Goal: Task Accomplishment & Management: Complete application form

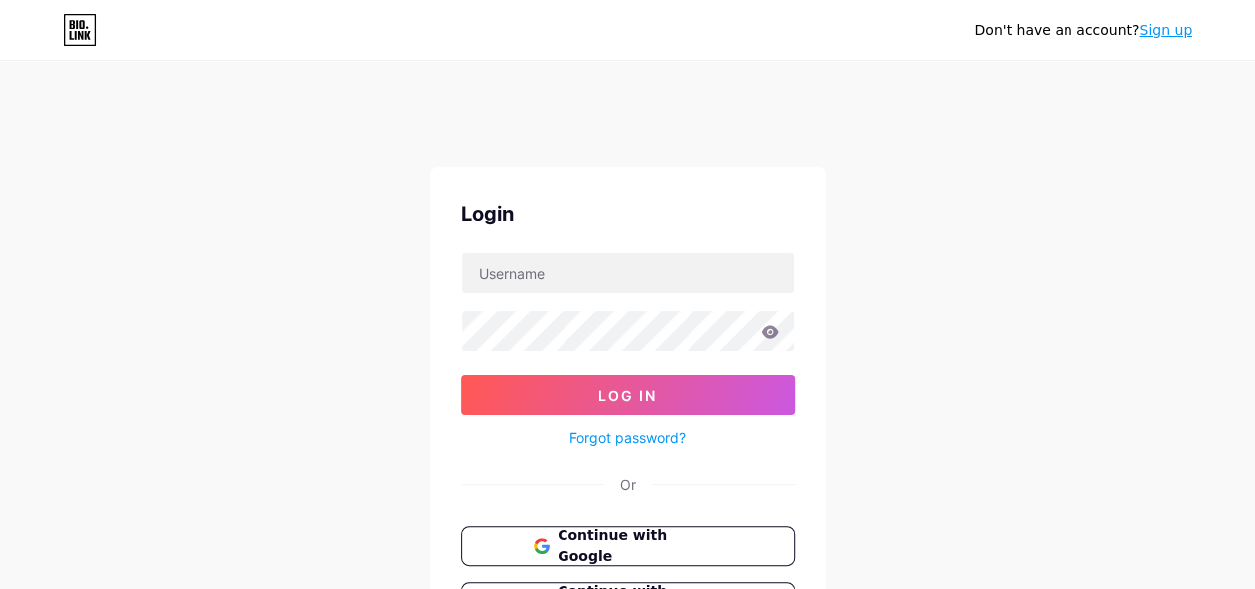
type input "[EMAIL_ADDRESS][DOMAIN_NAME]"
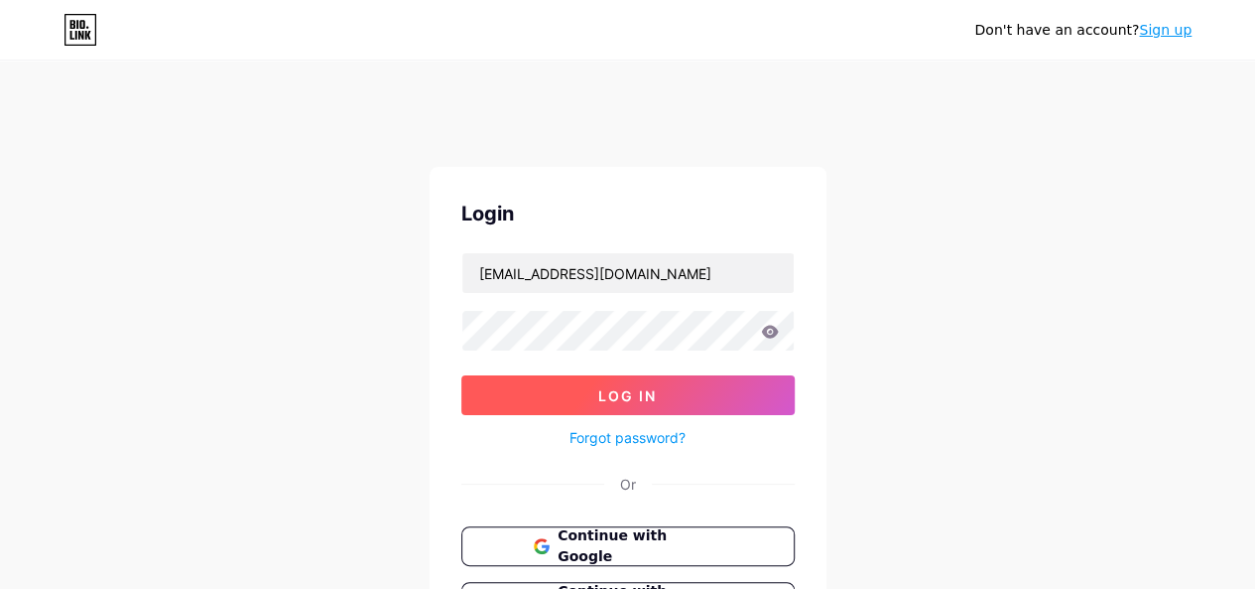
click at [647, 400] on span "Log In" at bounding box center [627, 395] width 59 height 17
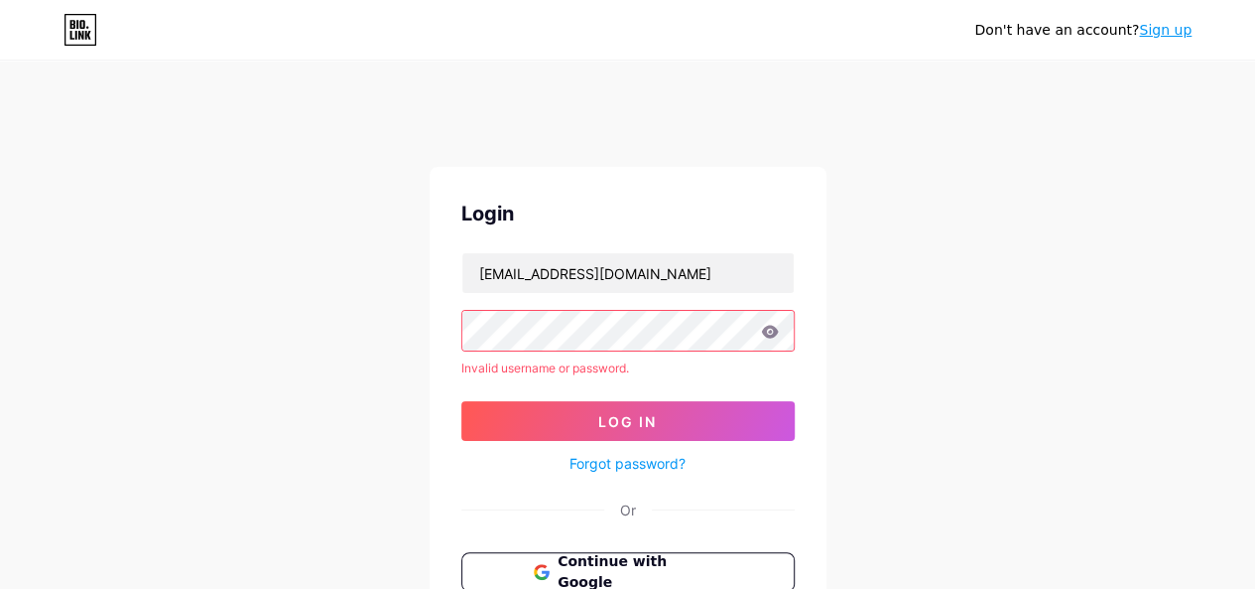
click at [1087, 276] on div "Don't have an account? Sign up Login lawofficesandeepkumar@gmail.com Invalid us…" at bounding box center [627, 419] width 1255 height 758
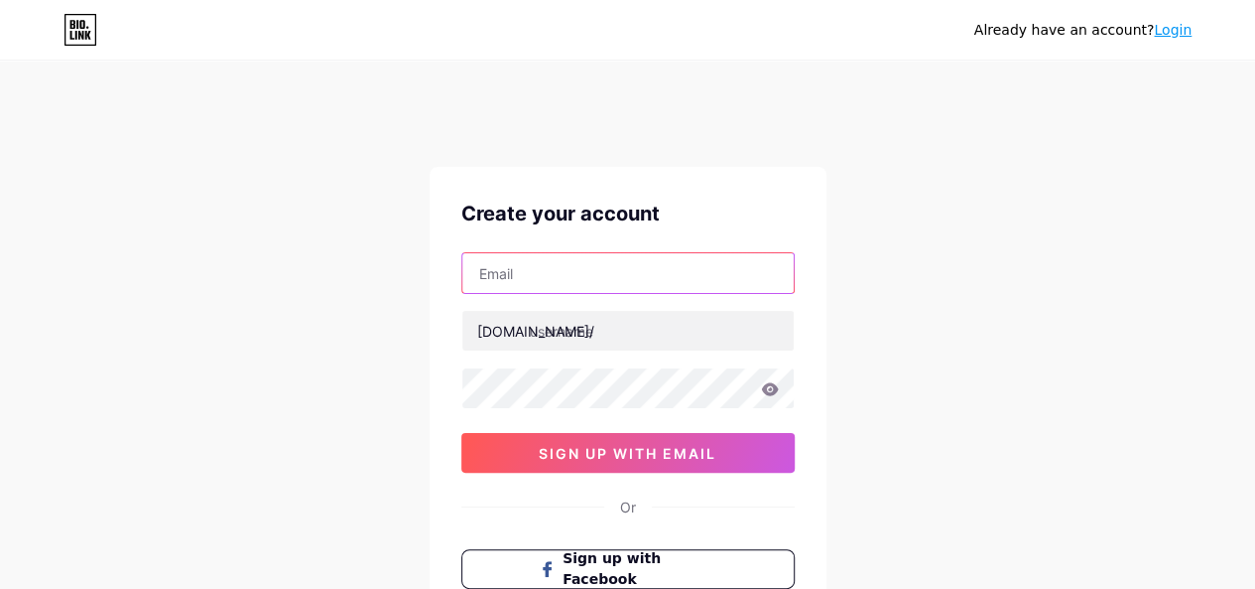
click at [622, 284] on input "text" at bounding box center [627, 273] width 331 height 40
type input "[EMAIL_ADDRESS][DOMAIN_NAME]"
click at [526, 327] on div "bio.link/" at bounding box center [535, 331] width 117 height 21
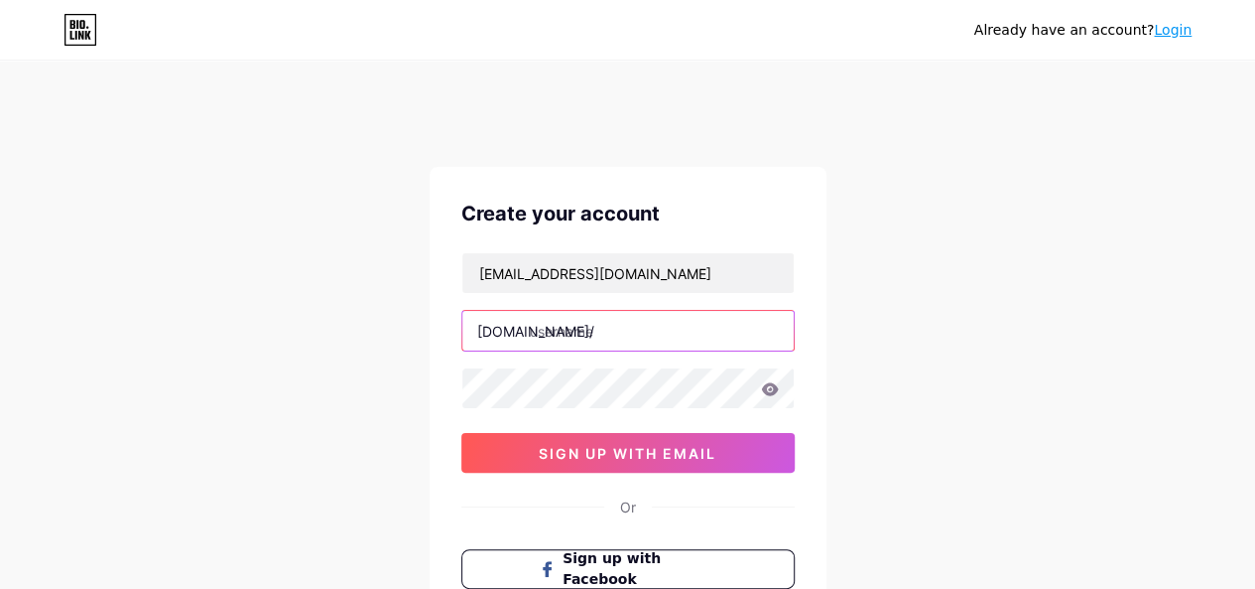
click at [550, 330] on input "text" at bounding box center [627, 331] width 331 height 40
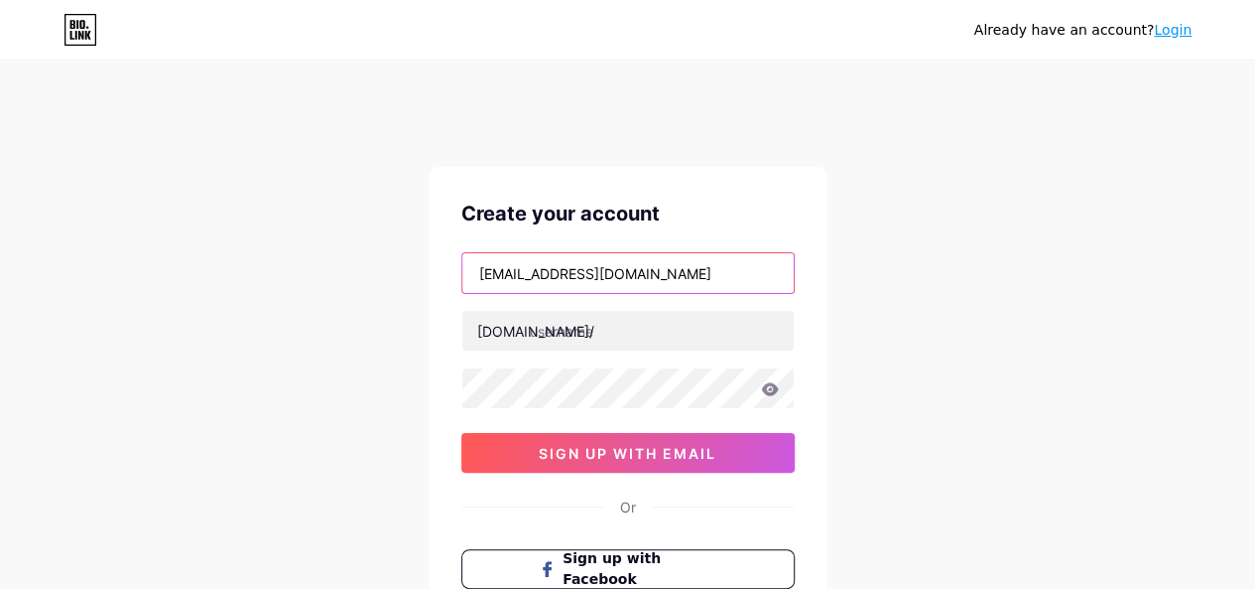
drag, startPoint x: 536, startPoint y: 272, endPoint x: 634, endPoint y: 275, distance: 98.3
click at [634, 275] on input "[EMAIL_ADDRESS][DOMAIN_NAME]" at bounding box center [627, 273] width 331 height 40
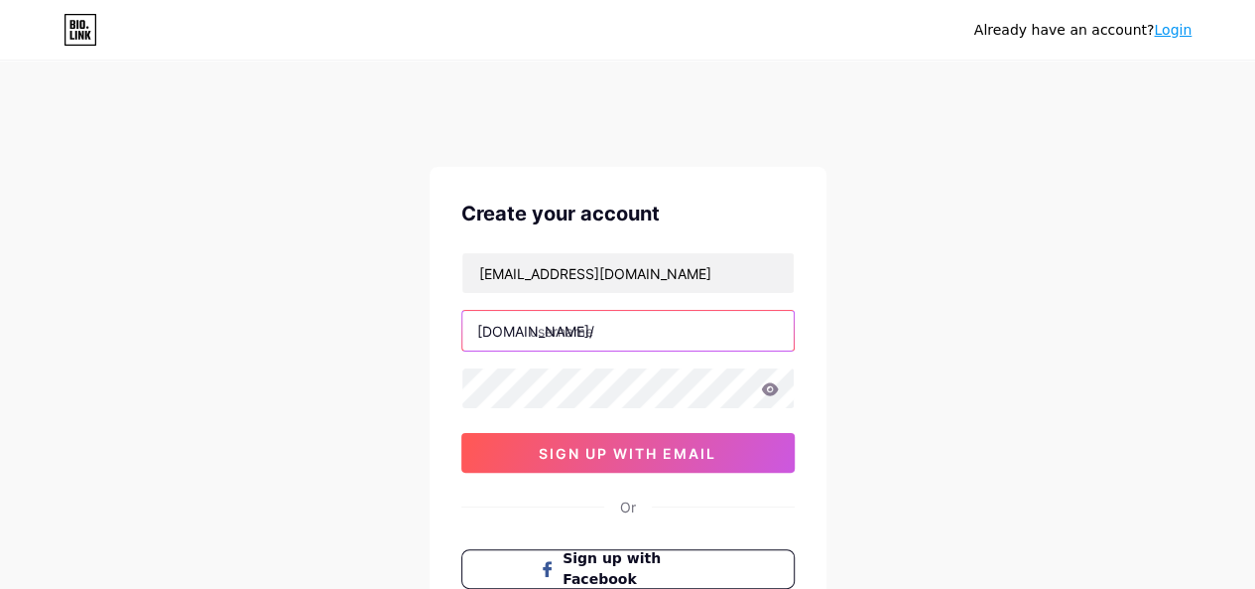
click at [558, 331] on input "text" at bounding box center [627, 331] width 331 height 40
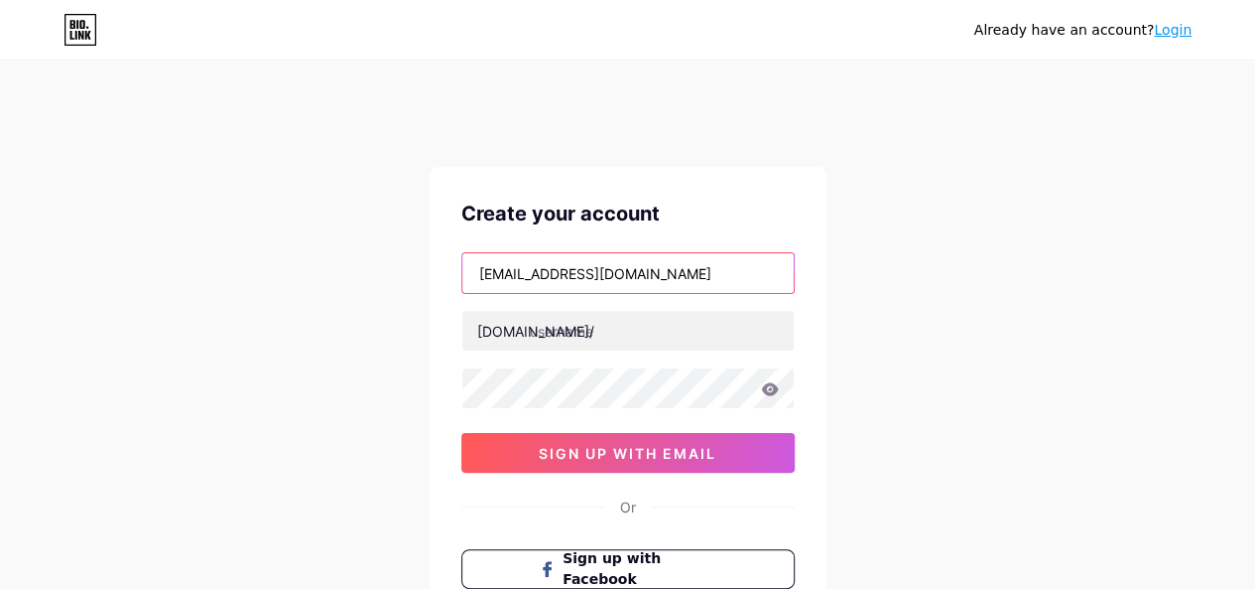
drag, startPoint x: 470, startPoint y: 272, endPoint x: 634, endPoint y: 289, distance: 164.6
click at [634, 289] on input "[EMAIL_ADDRESS][DOMAIN_NAME]" at bounding box center [627, 273] width 331 height 40
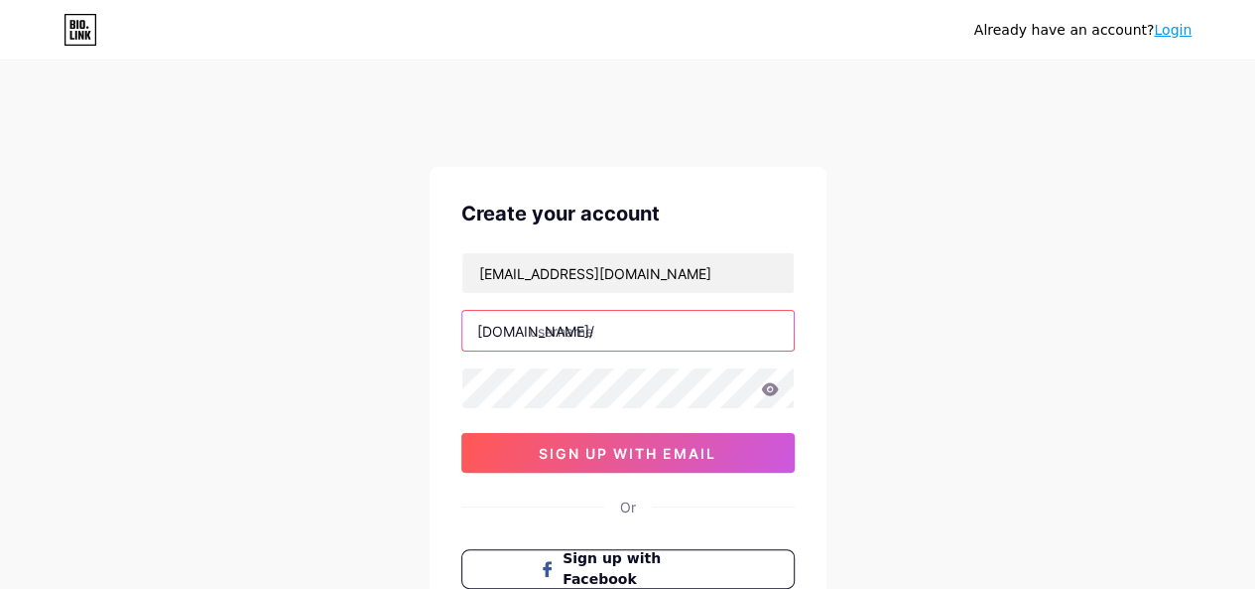
click at [567, 325] on input "text" at bounding box center [627, 331] width 331 height 40
paste input "lawofficesandeepkumar"
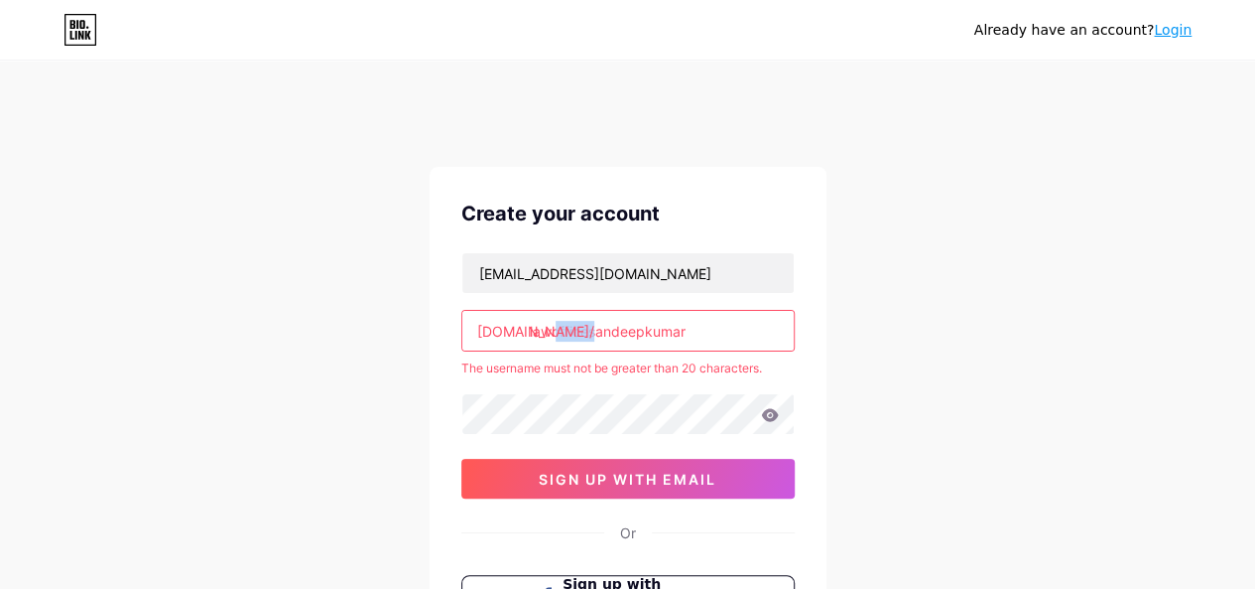
drag, startPoint x: 527, startPoint y: 332, endPoint x: 589, endPoint y: 333, distance: 61.5
click at [589, 333] on div "bio.link/ lawofficesandeepkumar" at bounding box center [627, 331] width 333 height 42
drag, startPoint x: 590, startPoint y: 333, endPoint x: 526, endPoint y: 336, distance: 63.6
click at [526, 336] on div "bio.link/ lawofficesandeepkumar" at bounding box center [627, 331] width 333 height 42
type input "sandeepkumar"
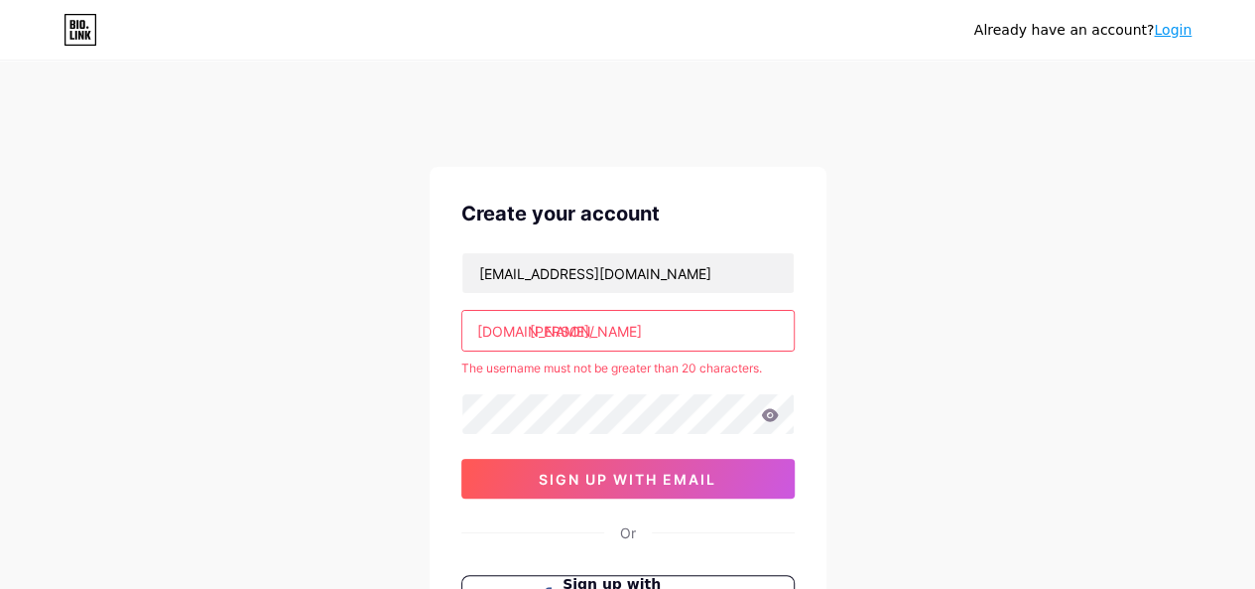
click at [919, 303] on div "Already have an account? Login Create your account lawofficesandeepkumar@gmail.…" at bounding box center [627, 432] width 1255 height 785
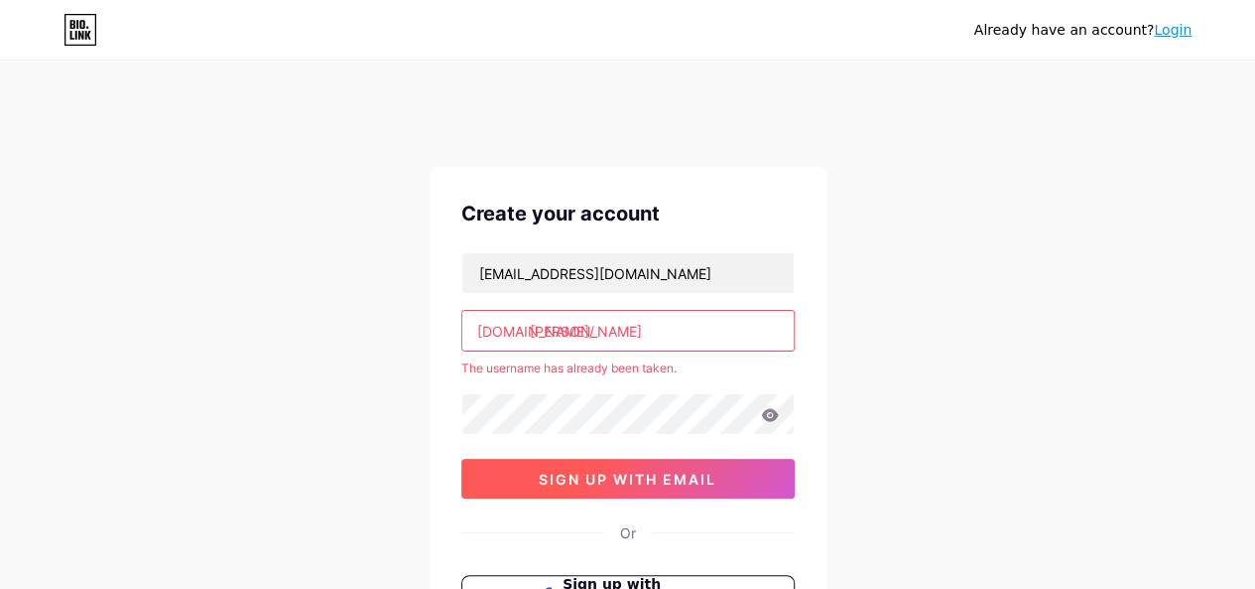
click at [671, 465] on button "sign up with email" at bounding box center [627, 479] width 333 height 40
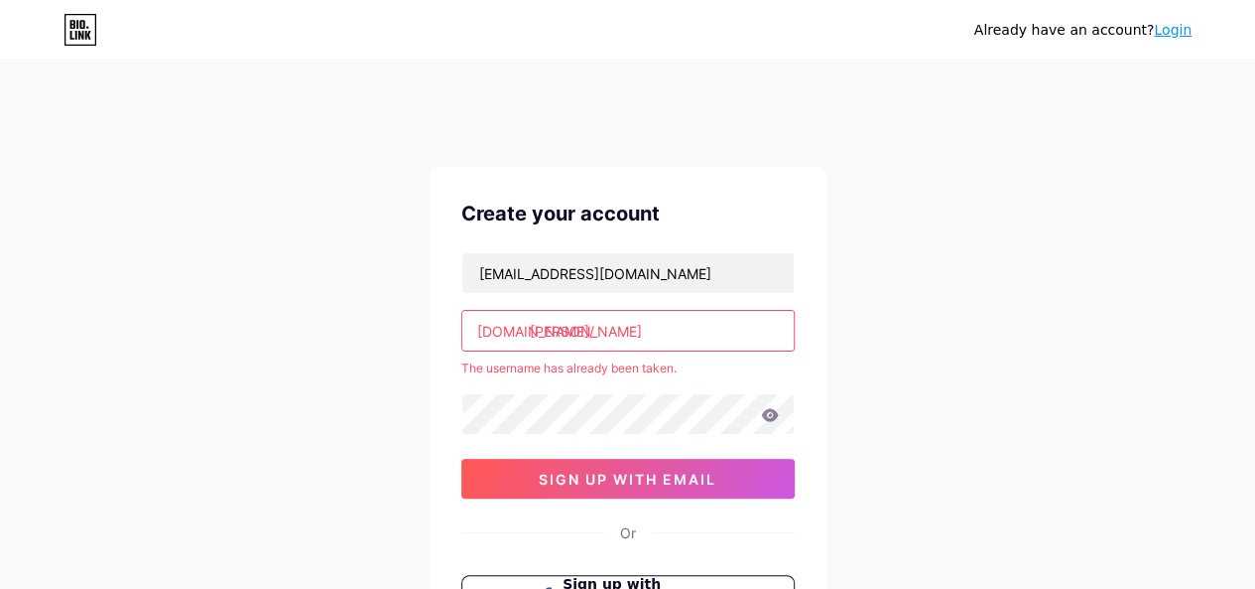
click at [675, 332] on input "sandeepkumar" at bounding box center [627, 331] width 331 height 40
click at [944, 280] on div "Already have an account? Login Create your account lawofficesandeepkumar@gmail.…" at bounding box center [627, 432] width 1255 height 785
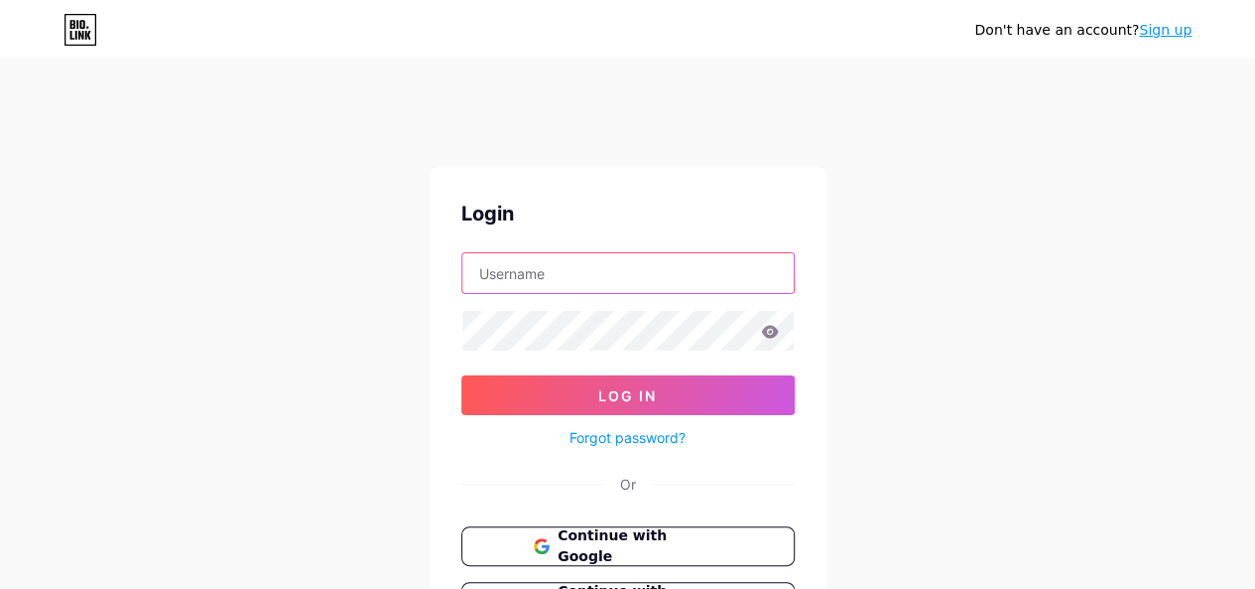
click at [550, 271] on input "text" at bounding box center [627, 273] width 331 height 40
type input "[EMAIL_ADDRESS][DOMAIN_NAME]"
click at [650, 537] on span "Continue with Google" at bounding box center [640, 546] width 166 height 43
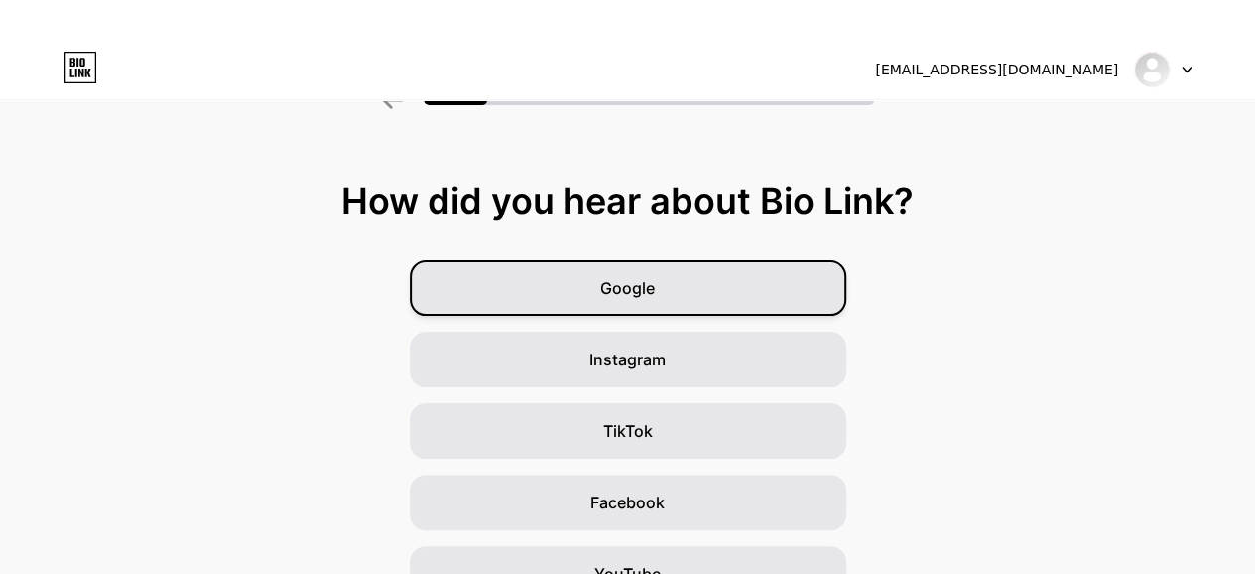
click at [673, 295] on div "Google" at bounding box center [628, 288] width 437 height 56
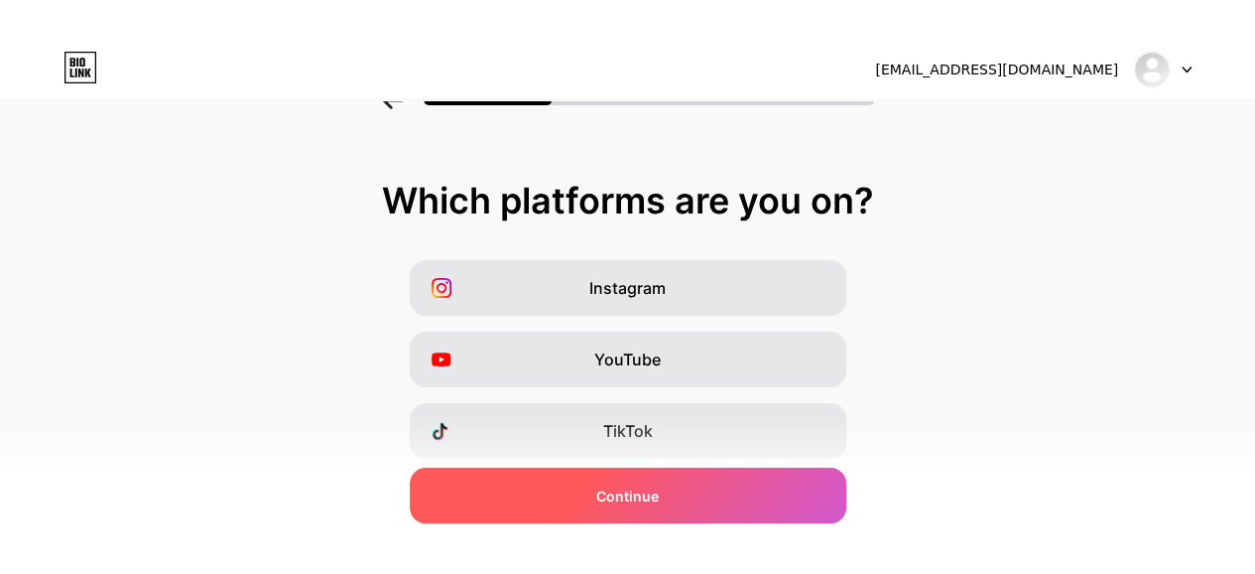
click at [668, 485] on div "Continue" at bounding box center [628, 495] width 437 height 56
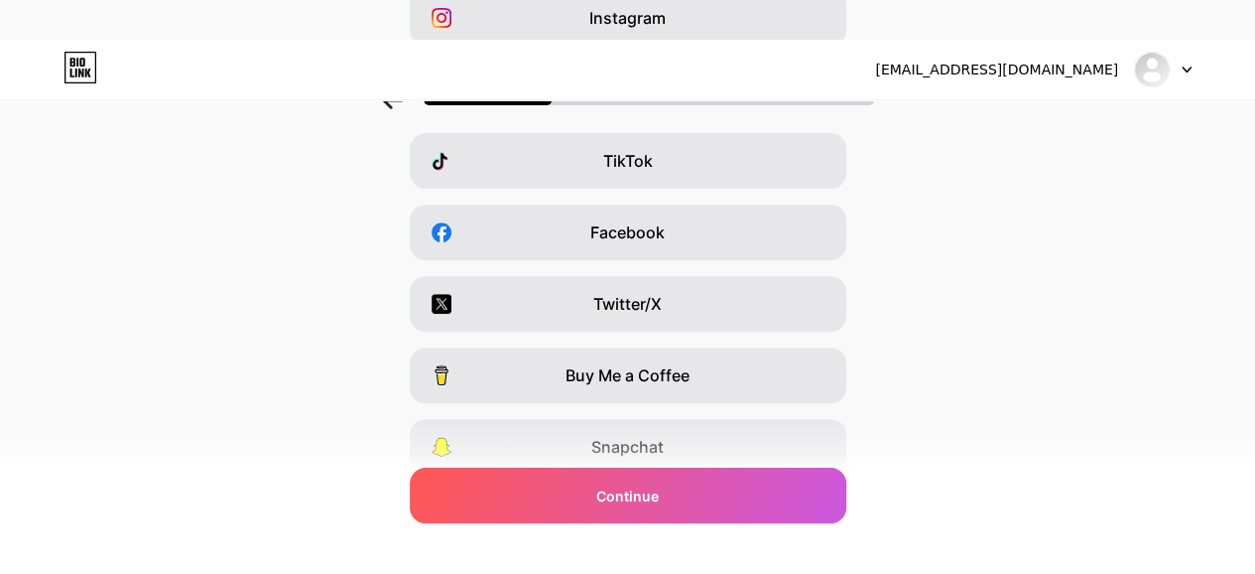
scroll to position [397, 0]
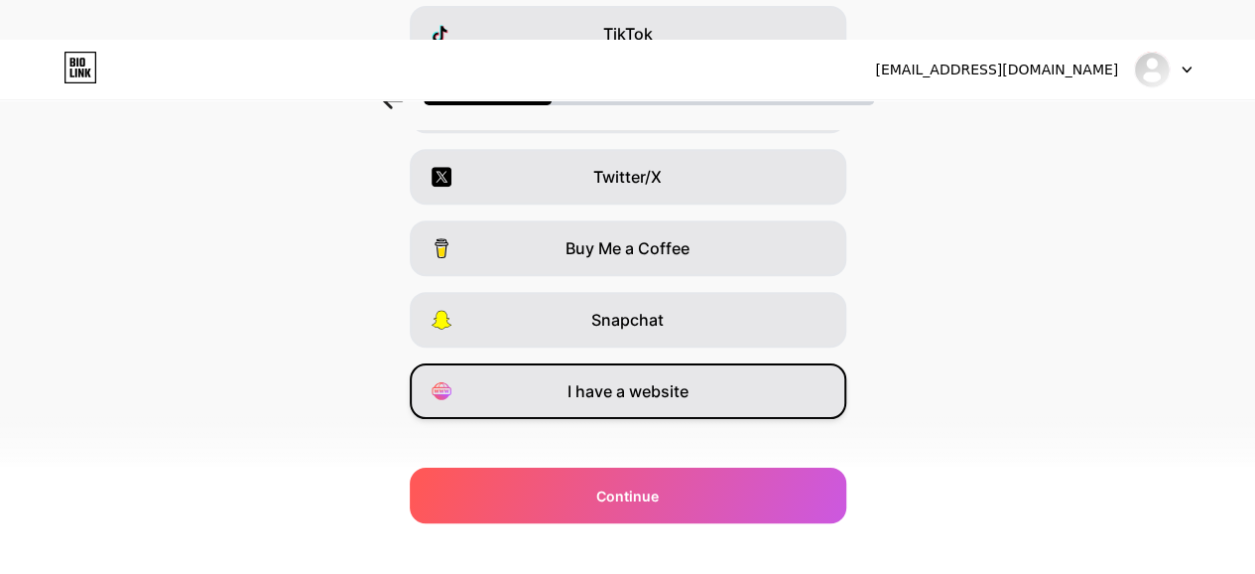
click at [667, 392] on span "I have a website" at bounding box center [628, 391] width 121 height 24
drag, startPoint x: 665, startPoint y: 489, endPoint x: 961, endPoint y: 442, distance: 299.6
click at [961, 442] on div "Which platforms are you on? Instagram YouTube TikTok Facebook Twitter/X Buy Me …" at bounding box center [627, 151] width 1255 height 734
click at [971, 411] on div "Instagram YouTube TikTok Facebook Twitter/X Buy Me a Coffee Snapchat I have a w…" at bounding box center [628, 141] width 1236 height 556
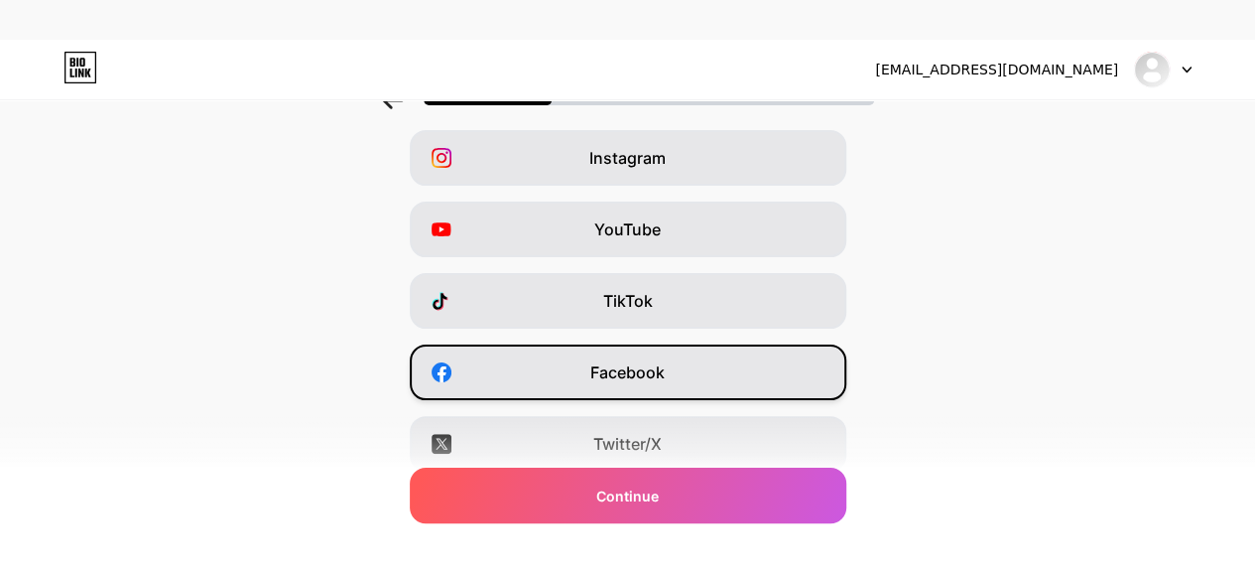
scroll to position [99, 0]
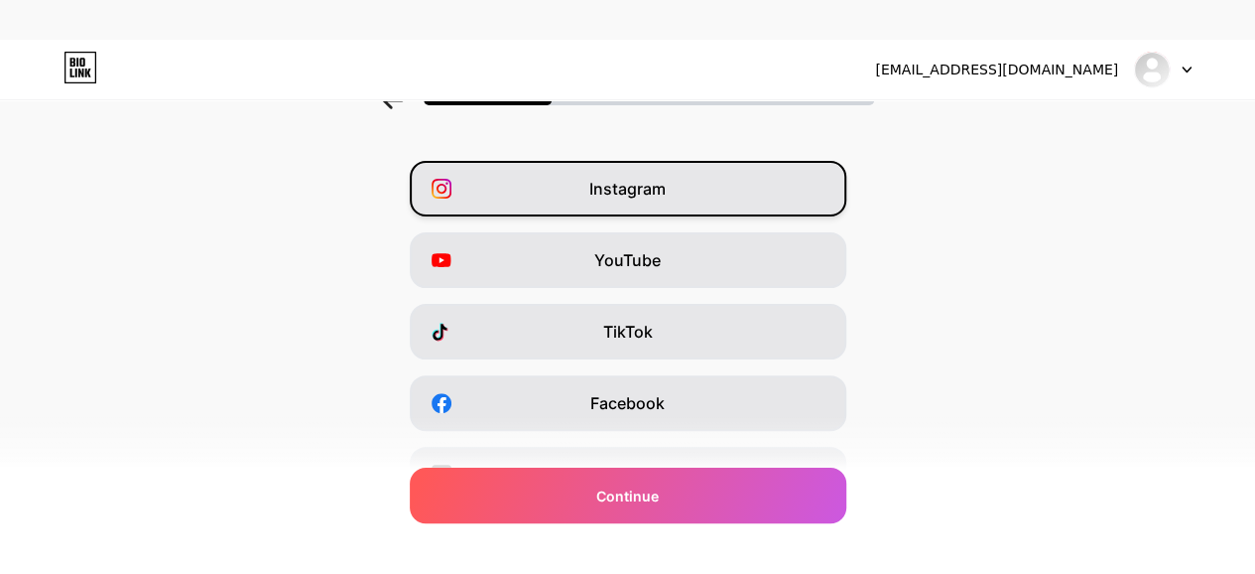
click at [713, 185] on div "Instagram" at bounding box center [628, 189] width 437 height 56
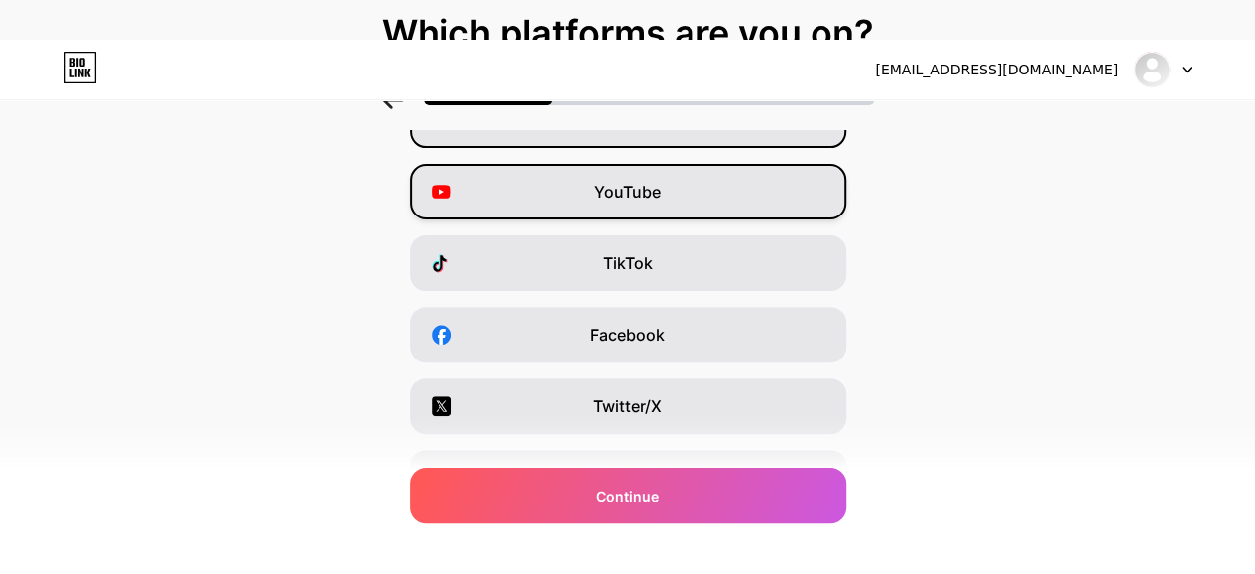
scroll to position [198, 0]
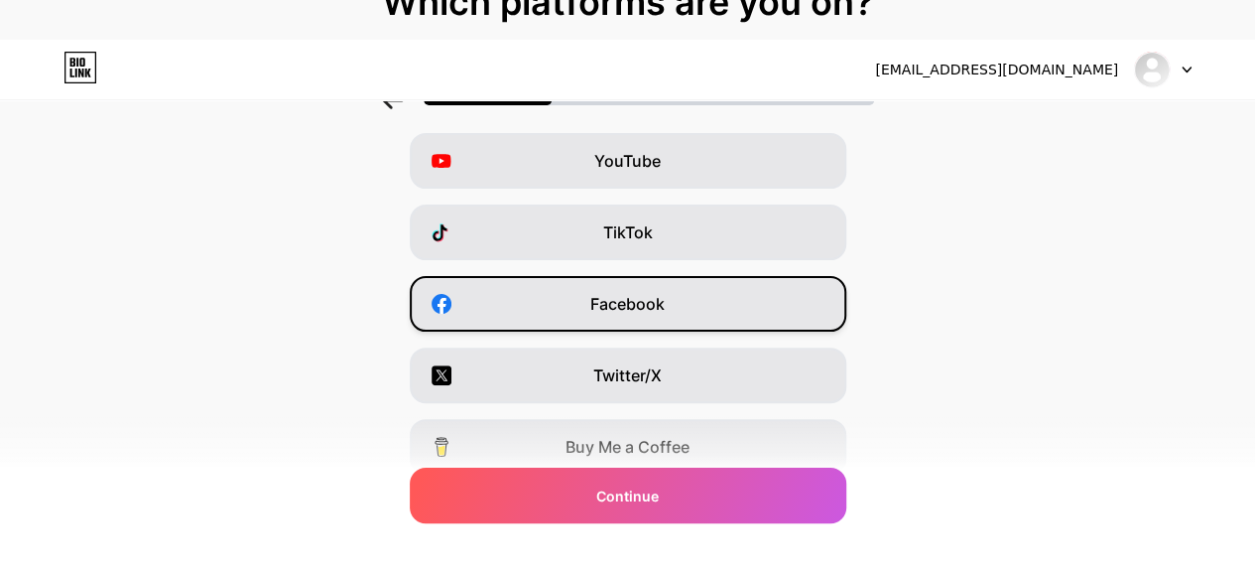
click at [738, 303] on div "Facebook" at bounding box center [628, 304] width 437 height 56
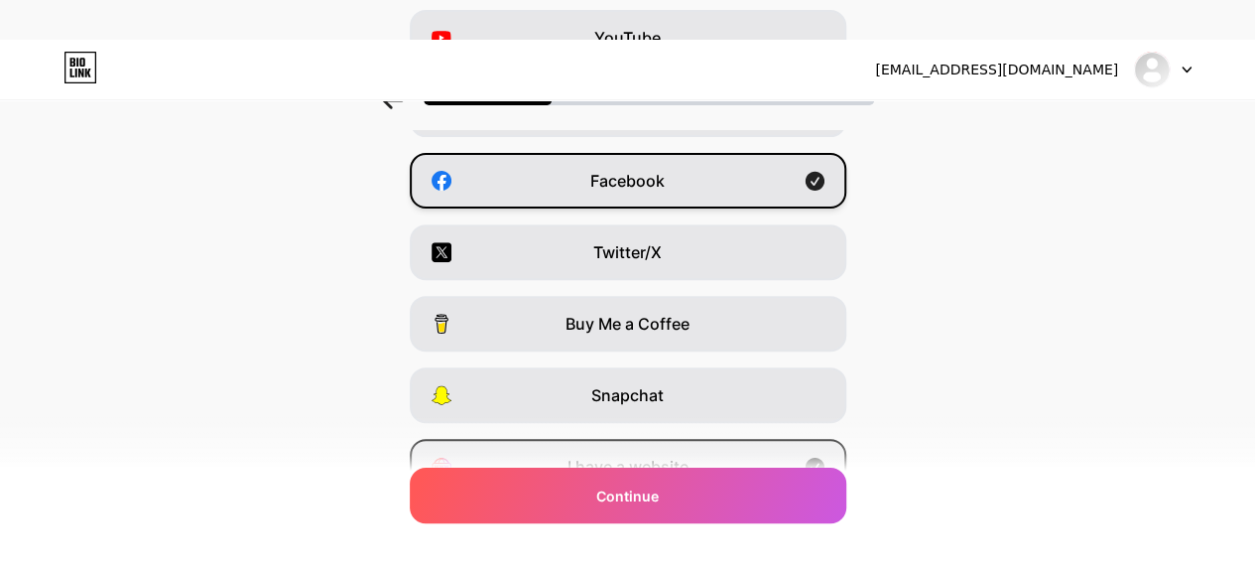
scroll to position [421, 0]
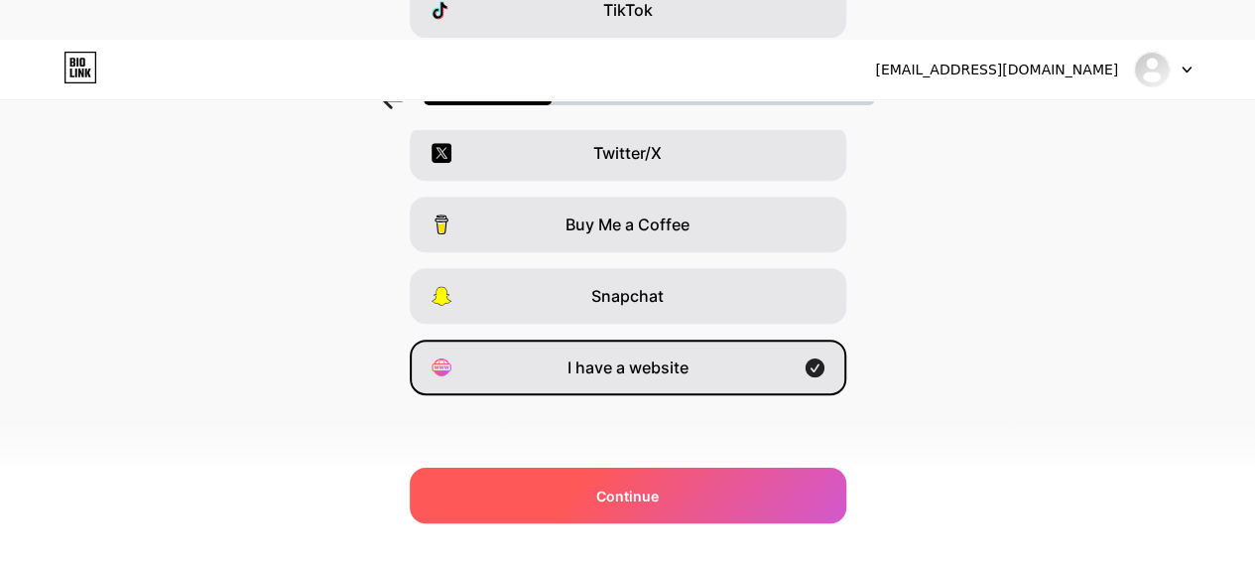
click at [641, 492] on span "Continue" at bounding box center [627, 495] width 63 height 21
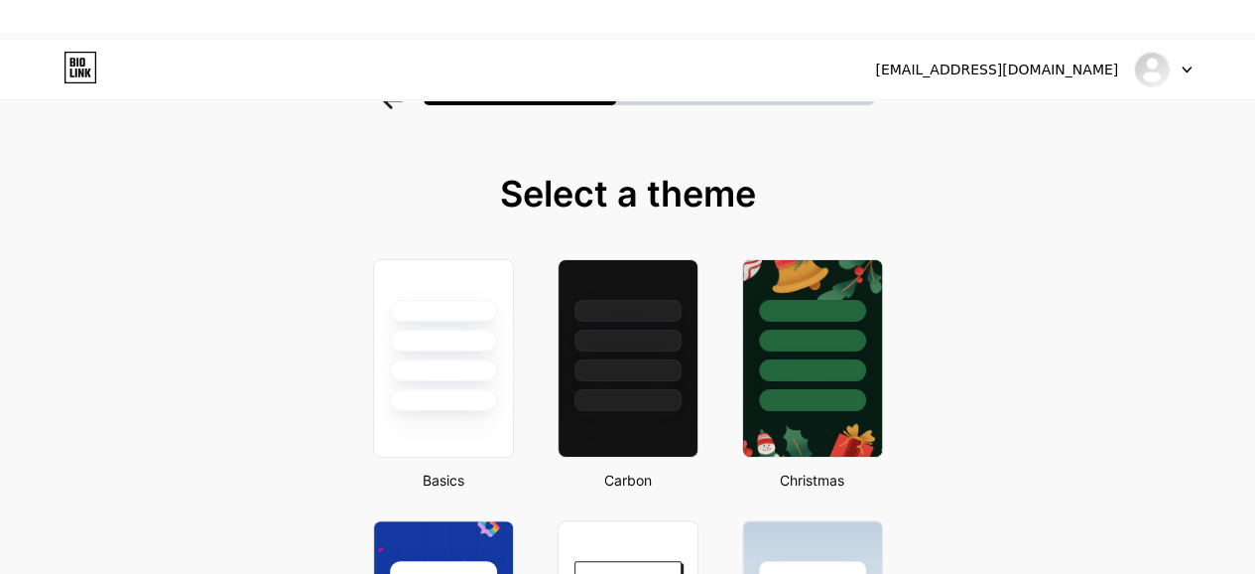
scroll to position [0, 0]
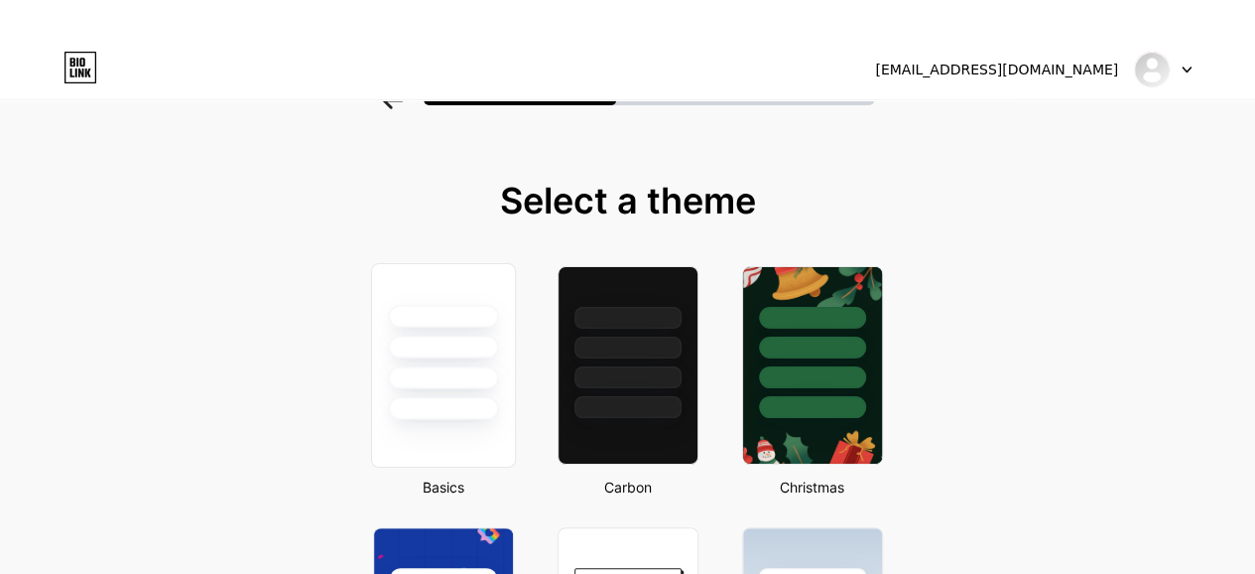
click at [443, 342] on div at bounding box center [443, 346] width 110 height 23
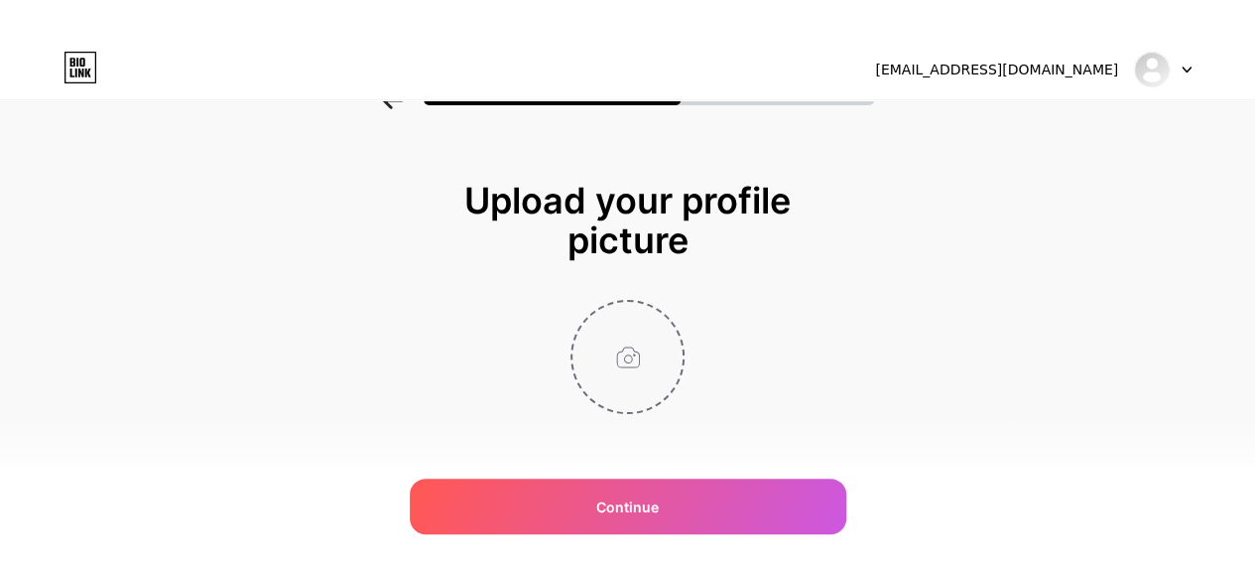
click at [639, 366] on input "file" at bounding box center [628, 357] width 110 height 110
type input "C:\fakepath\Untitled design (1) (2).jpg"
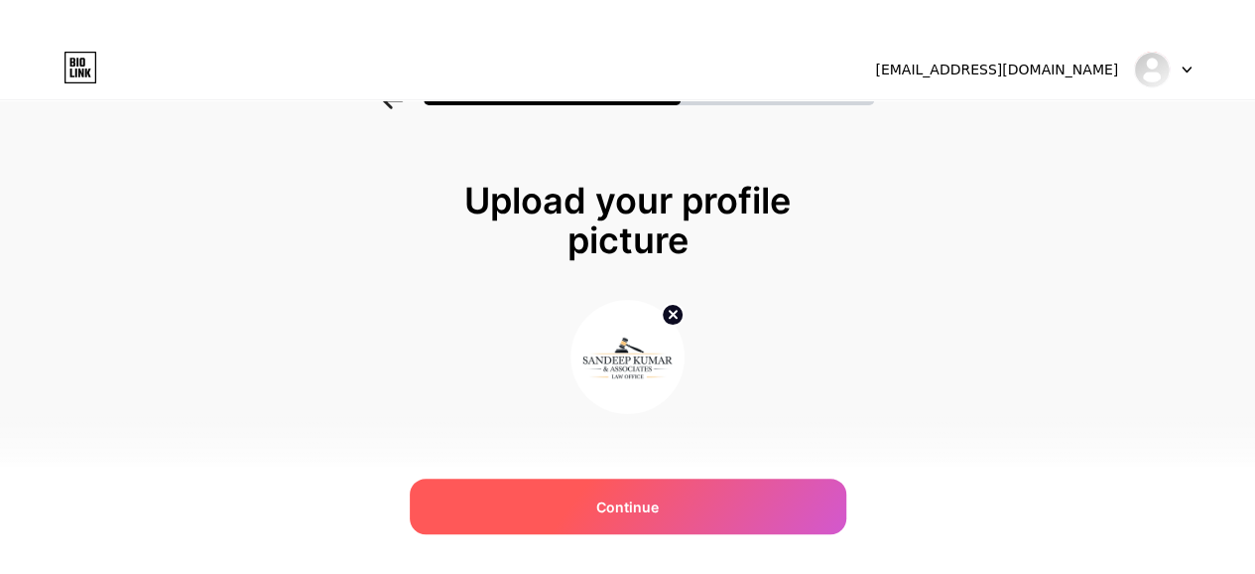
click at [608, 501] on span "Continue" at bounding box center [627, 506] width 63 height 21
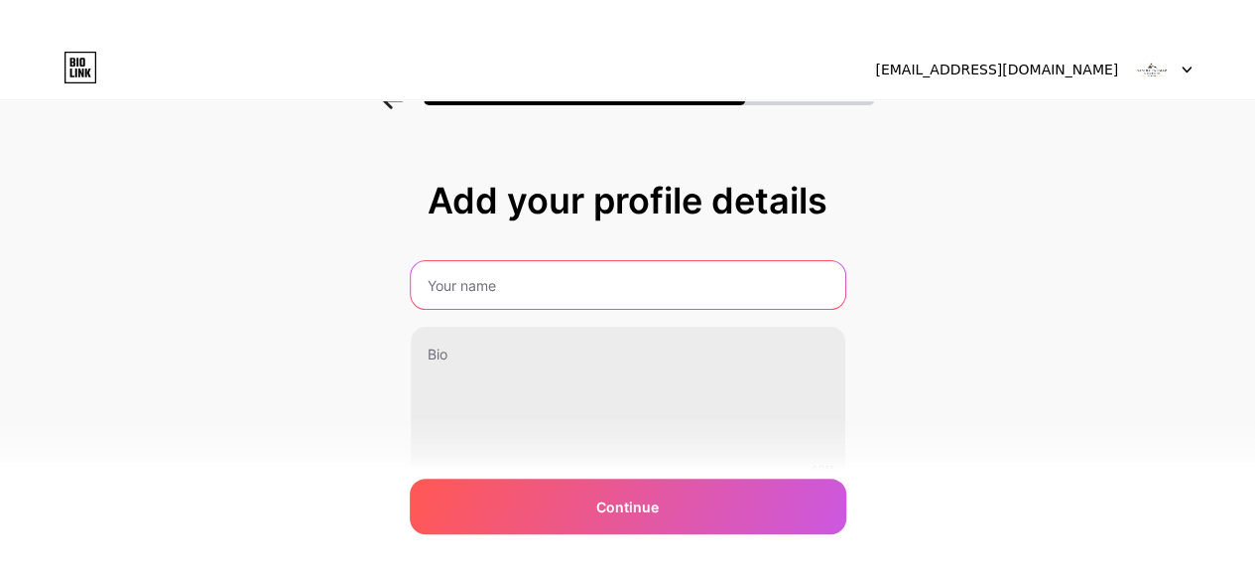
click at [494, 281] on input "text" at bounding box center [628, 285] width 435 height 48
type input "Sandeep Kumar Verma and Associates Law Office"
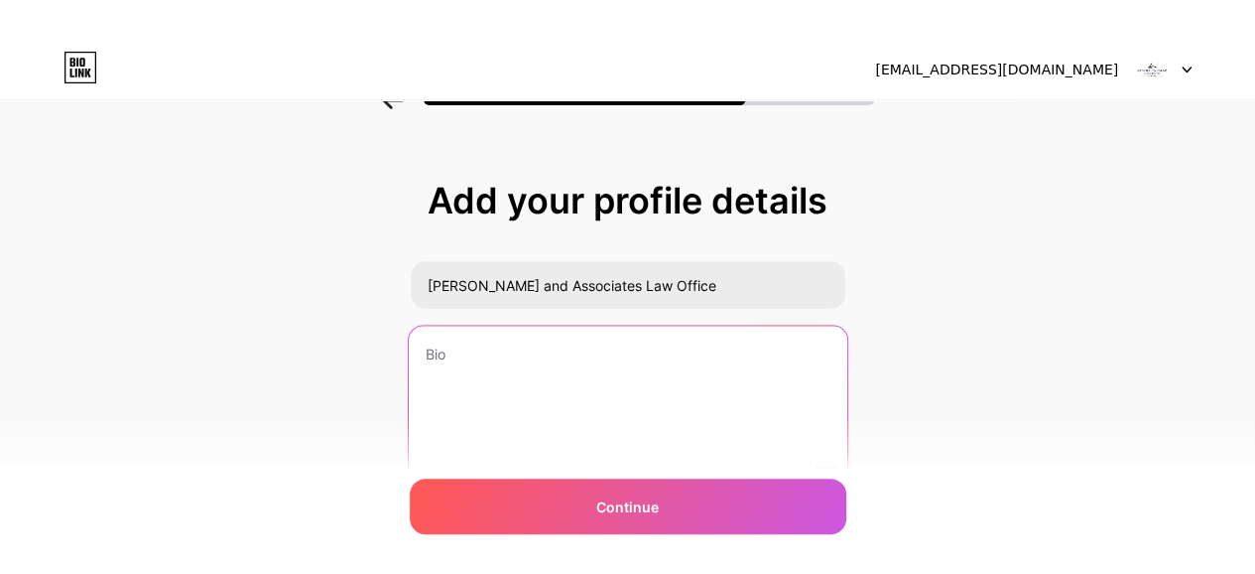
click at [544, 355] on textarea at bounding box center [627, 407] width 439 height 162
paste textarea "At Sandeep Kumar Law Office, we offer expert legal support across Civil, Crimin…"
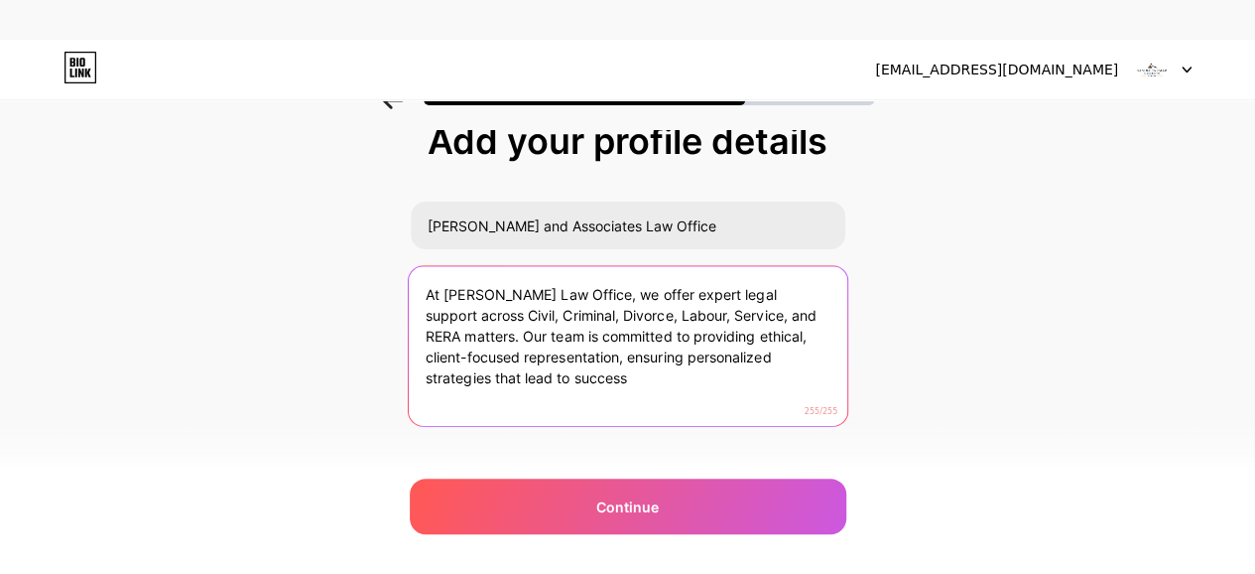
scroll to position [89, 0]
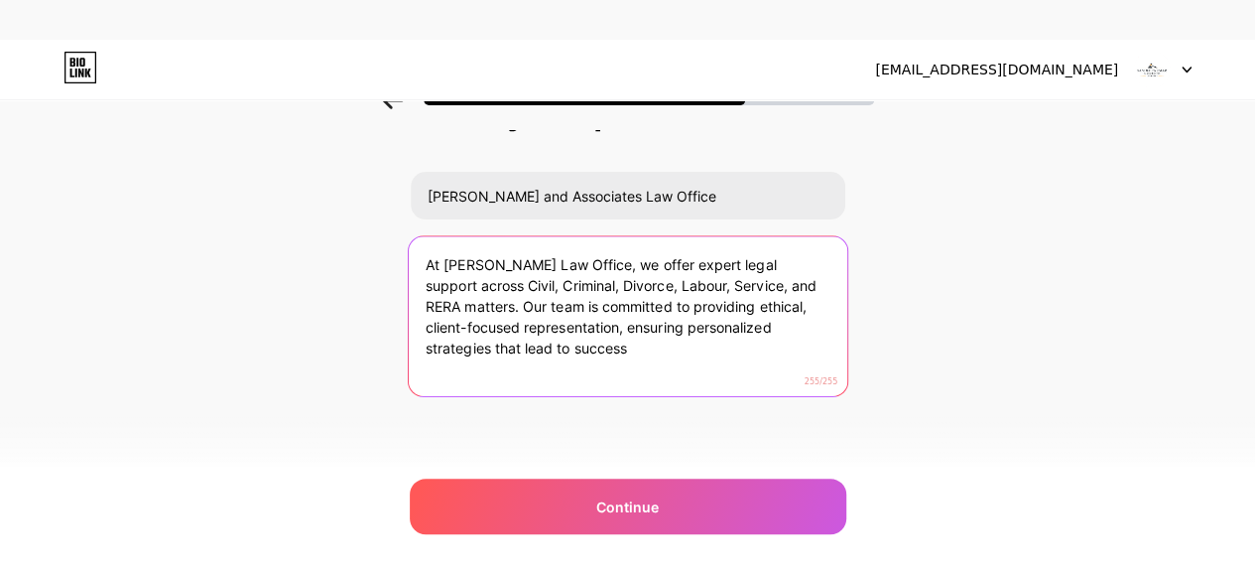
paste textarea "ChatGPT said: Sandeep Kumar Law Office offers expert legal services in Civil, C…"
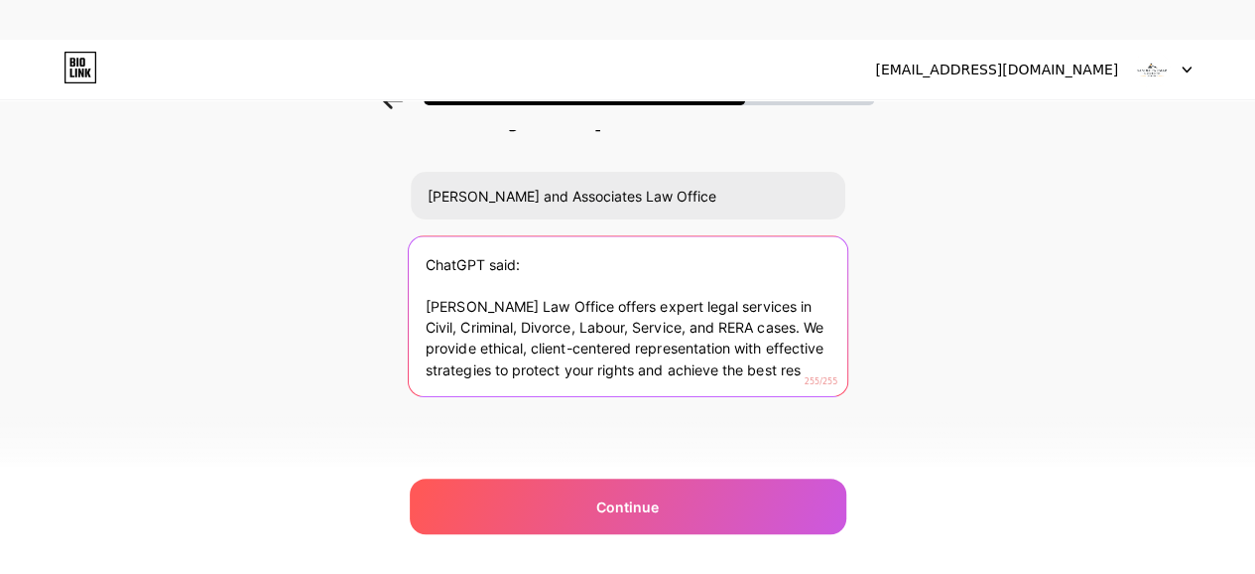
drag, startPoint x: 595, startPoint y: 359, endPoint x: 307, endPoint y: 202, distance: 328.6
click at [307, 202] on div "Add your profile details Sandeep Kumar Verma and Associates Law Office ChatGPT …" at bounding box center [627, 269] width 1255 height 454
drag, startPoint x: 558, startPoint y: 273, endPoint x: 180, endPoint y: 245, distance: 379.1
click at [180, 245] on div "Add your profile details Sandeep Kumar Verma and Associates Law Office ChatGPT …" at bounding box center [627, 269] width 1255 height 454
type textarea "Sandeep Kumar Law Office offers expert legal services in Civil, Criminal, Divor…"
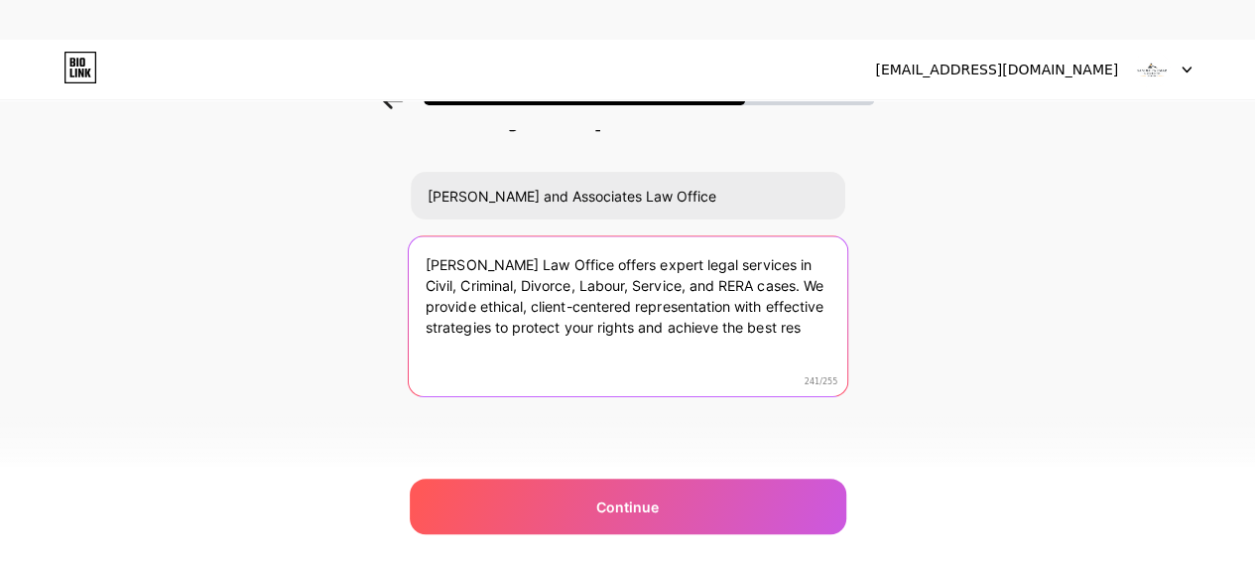
drag, startPoint x: 816, startPoint y: 352, endPoint x: 282, endPoint y: 248, distance: 544.0
click at [282, 248] on div "Add your profile details Sandeep Kumar Verma and Associates Law Office Sandeep …" at bounding box center [627, 269] width 1255 height 454
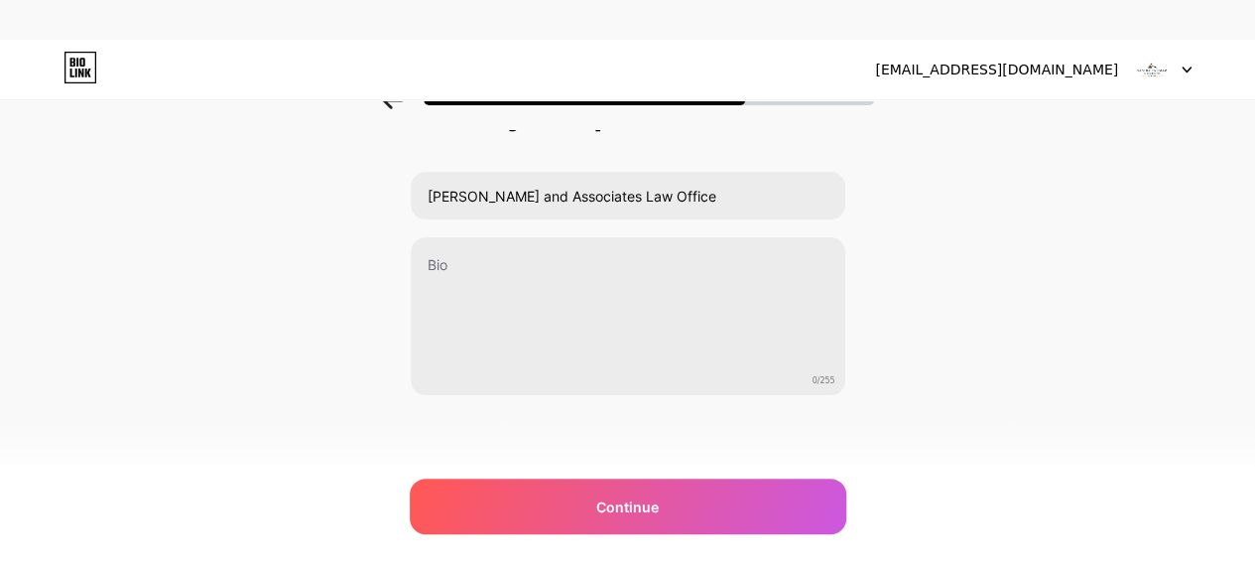
click at [1000, 234] on div "Add your profile details Sandeep Kumar Verma and Associates Law Office 0/255 Co…" at bounding box center [627, 269] width 1255 height 454
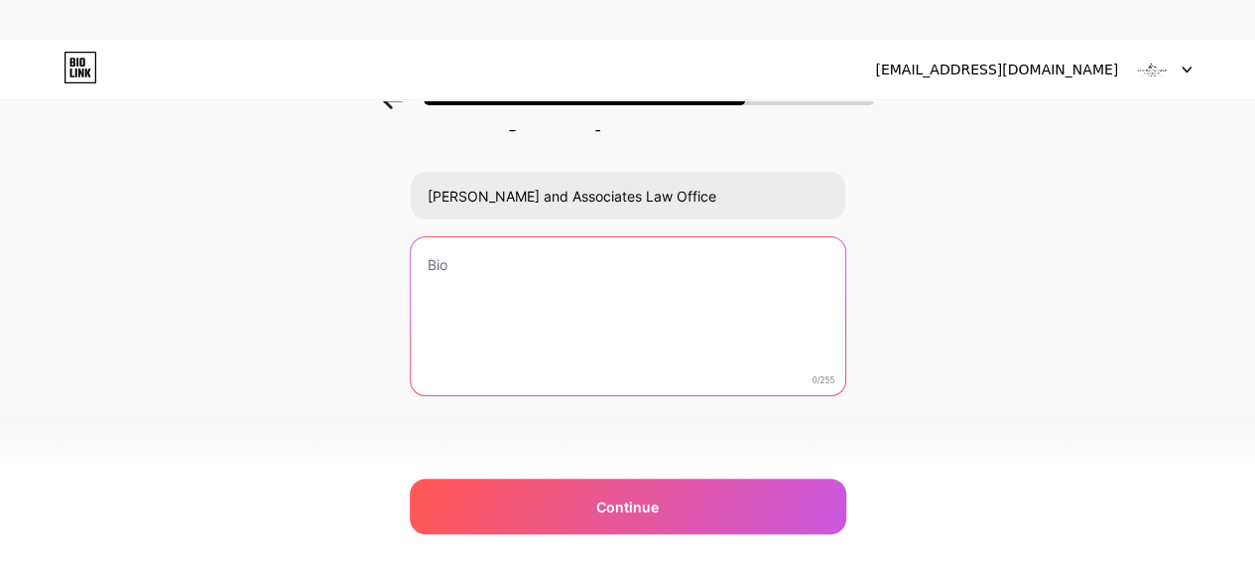
click at [458, 291] on textarea at bounding box center [628, 317] width 435 height 160
paste textarea "Sandeep Kumar Law Office offers expert legal services in Civil, Criminal, Divor…"
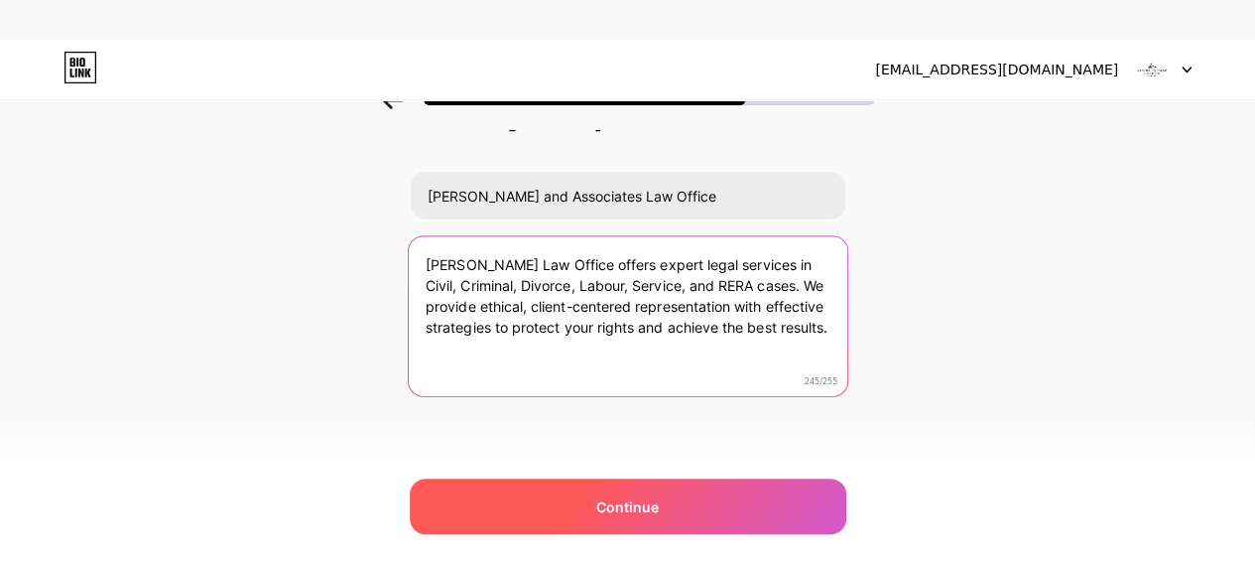
type textarea "Sandeep Kumar Law Office offers expert legal services in Civil, Criminal, Divor…"
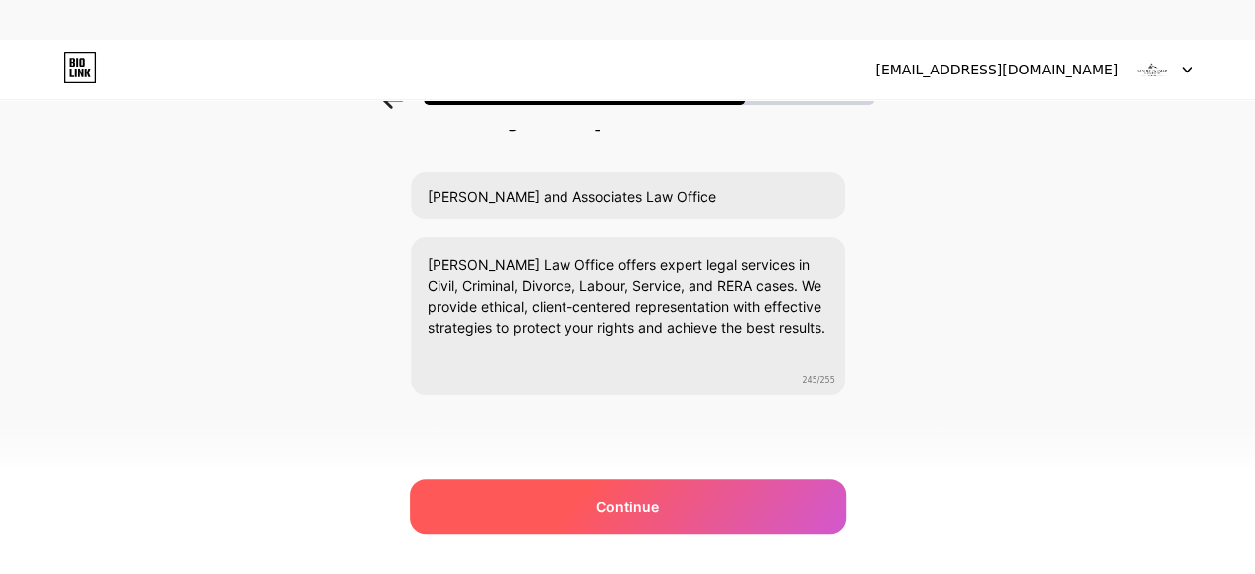
click at [653, 497] on span "Continue" at bounding box center [627, 506] width 63 height 21
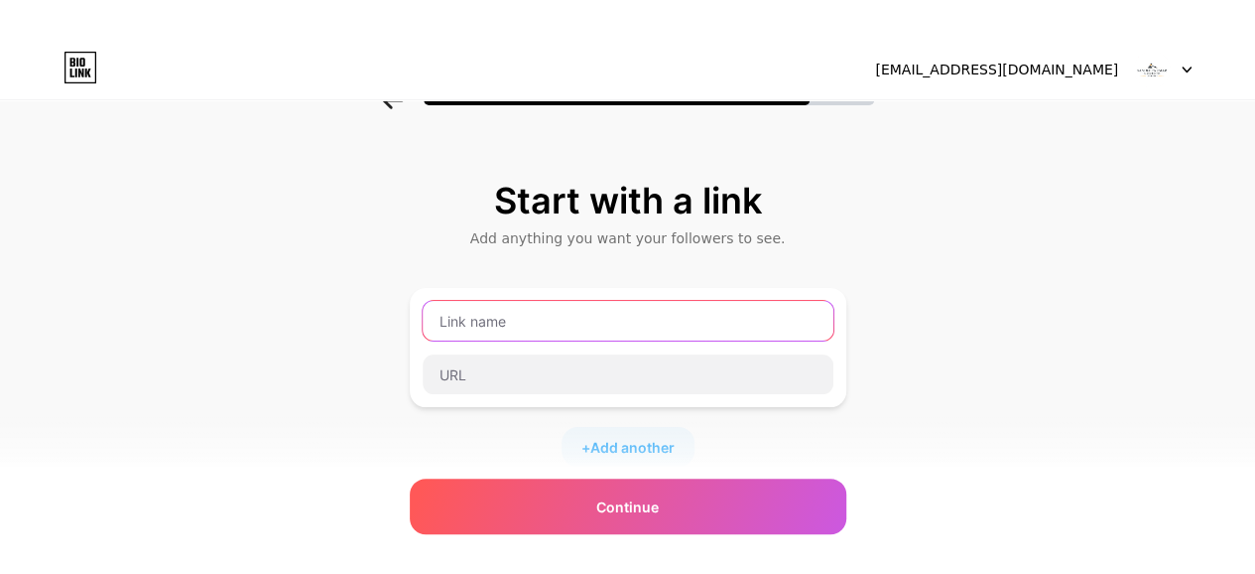
click at [528, 319] on input "text" at bounding box center [628, 321] width 411 height 40
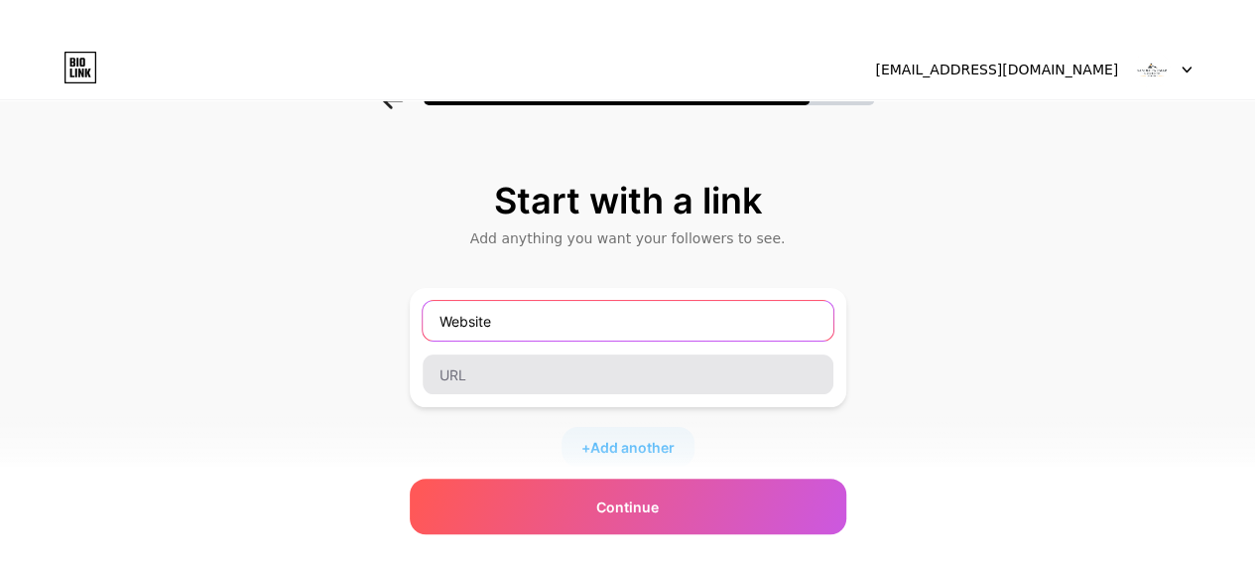
type input "Website"
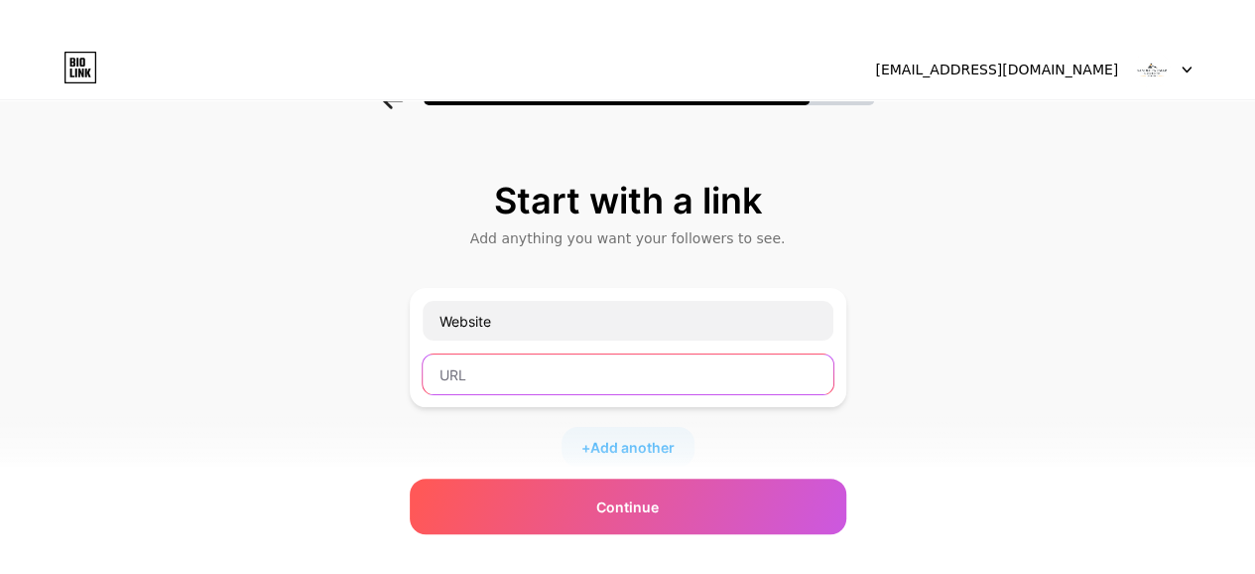
click at [506, 382] on input "text" at bounding box center [628, 374] width 411 height 40
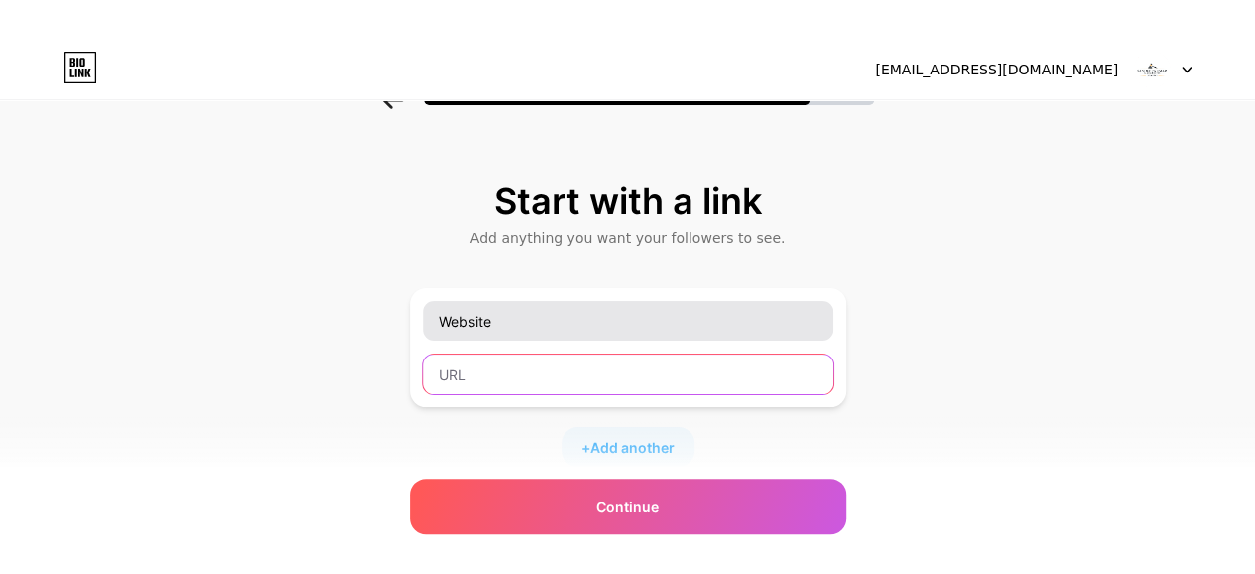
paste input "https://sandeepkumarlawoffice.com/"
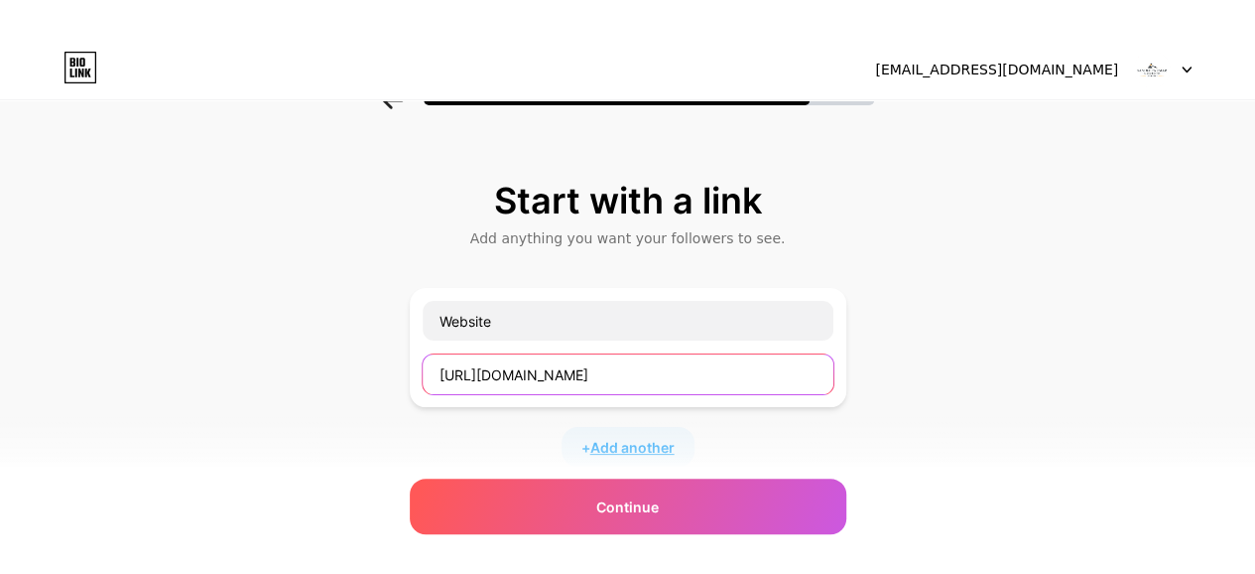
type input "https://sandeepkumarlawoffice.com/"
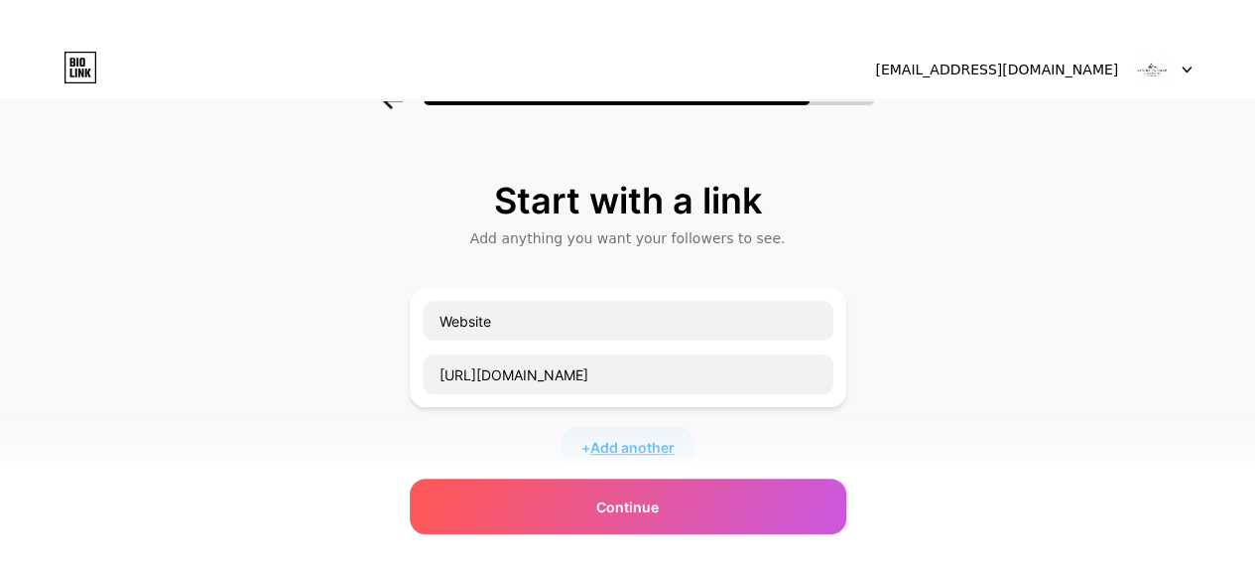
click at [655, 445] on span "Add another" at bounding box center [632, 447] width 84 height 21
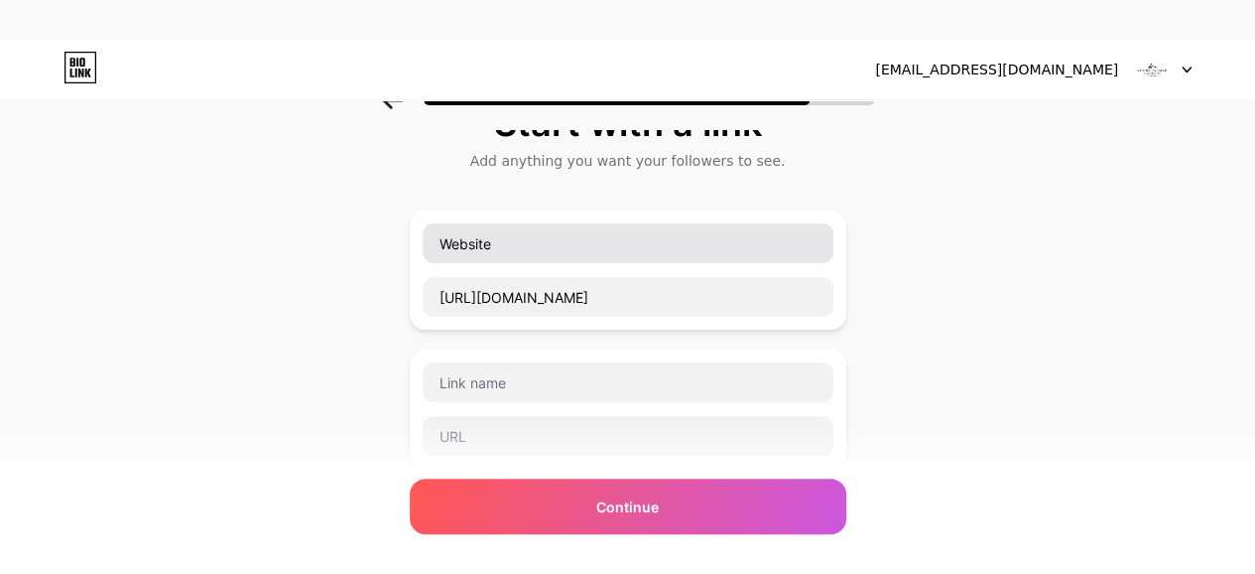
scroll to position [198, 0]
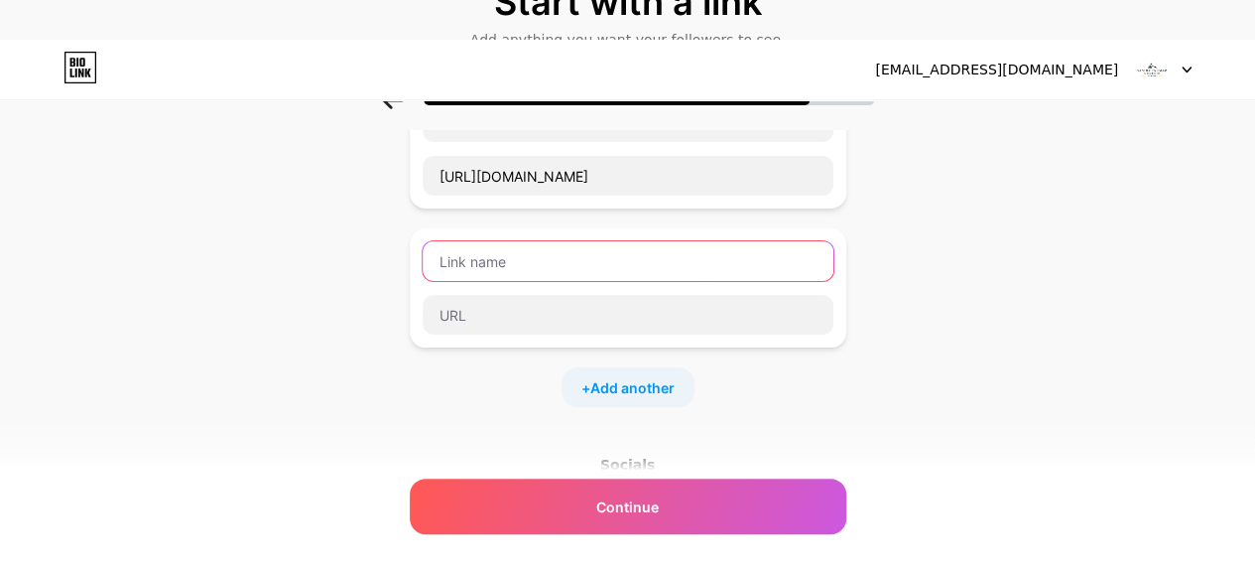
click at [514, 267] on input "text" at bounding box center [628, 261] width 411 height 40
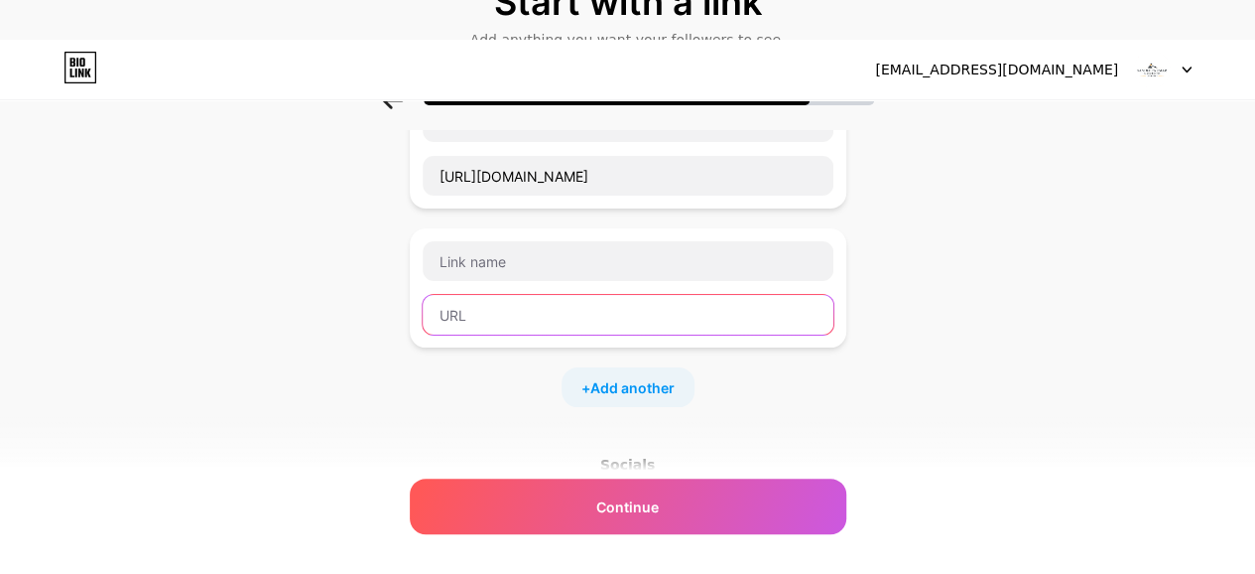
click at [476, 311] on input "text" at bounding box center [628, 315] width 411 height 40
paste input "https://www.facebook.com/people/Sandeep-Kumar-Verma/"
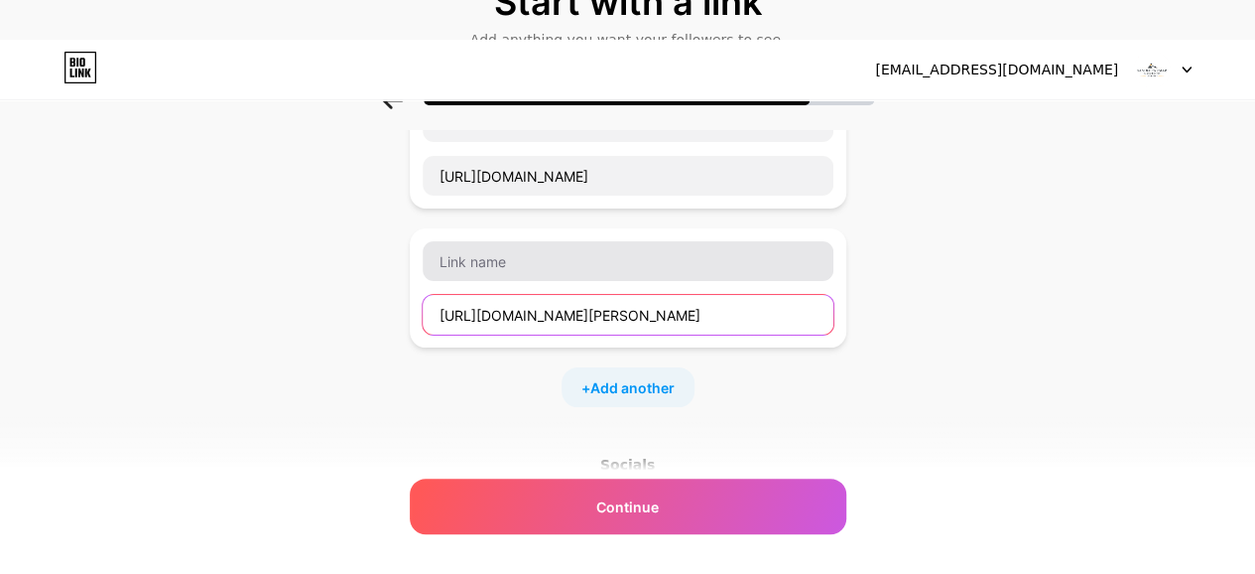
type input "https://www.facebook.com/people/Sandeep-Kumar-Verma/"
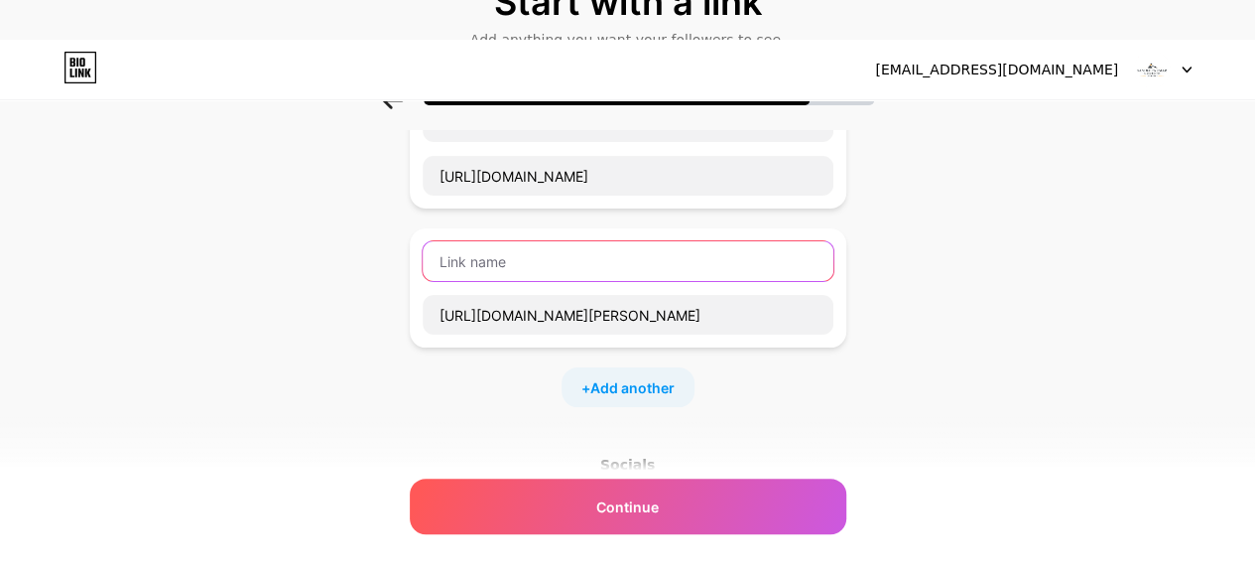
scroll to position [0, 0]
click at [527, 256] on input "text" at bounding box center [628, 261] width 411 height 40
type input "Facebook"
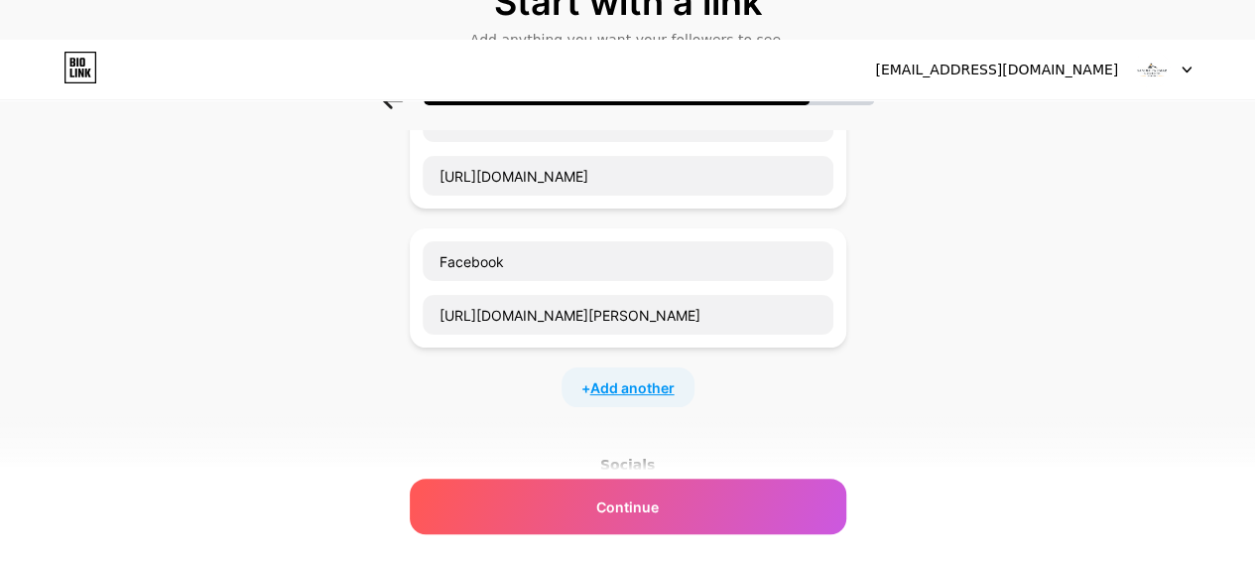
click at [617, 394] on span "Add another" at bounding box center [632, 387] width 84 height 21
click at [586, 395] on input "text" at bounding box center [628, 400] width 411 height 40
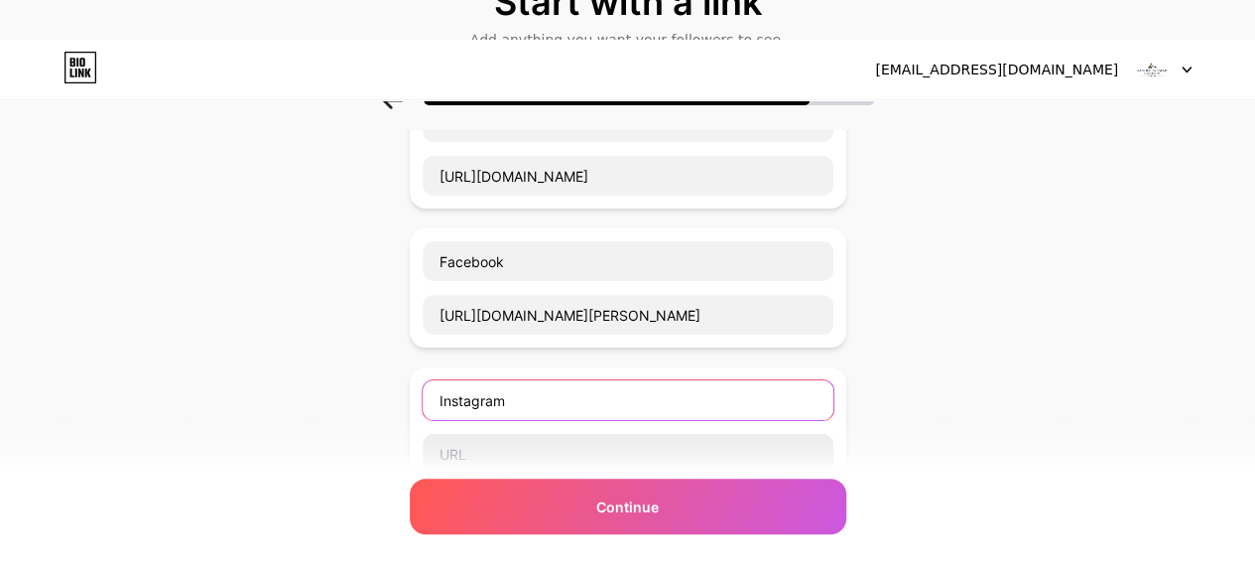
type input "Instagram"
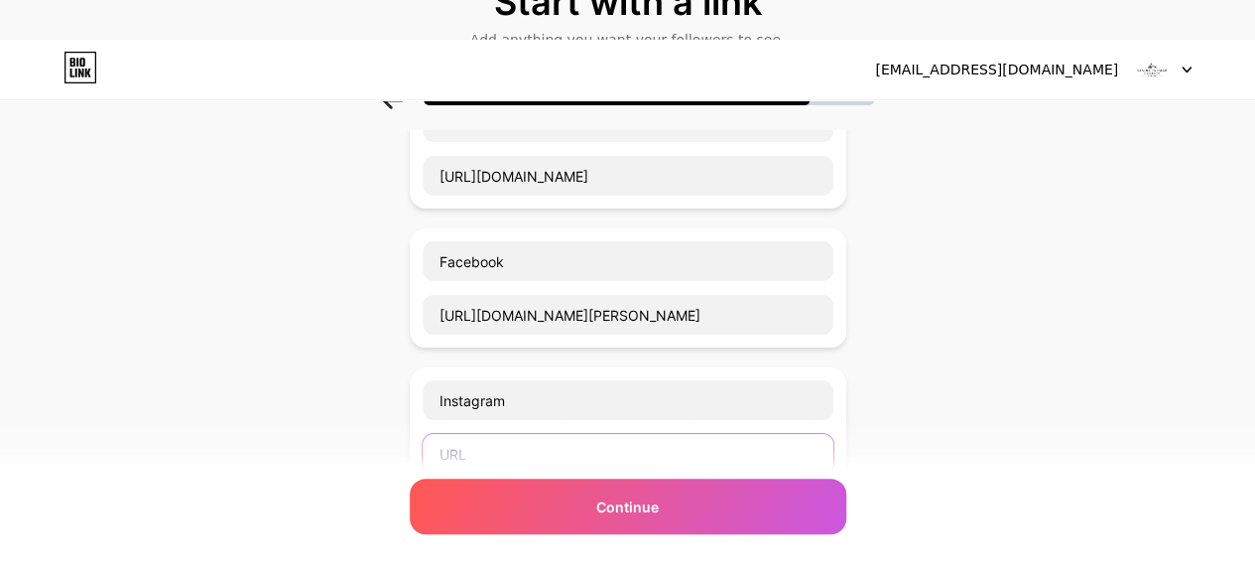
click at [541, 436] on input "text" at bounding box center [628, 454] width 411 height 40
paste input "https://www.instagram.com/sandeep_kumar_law_office/"
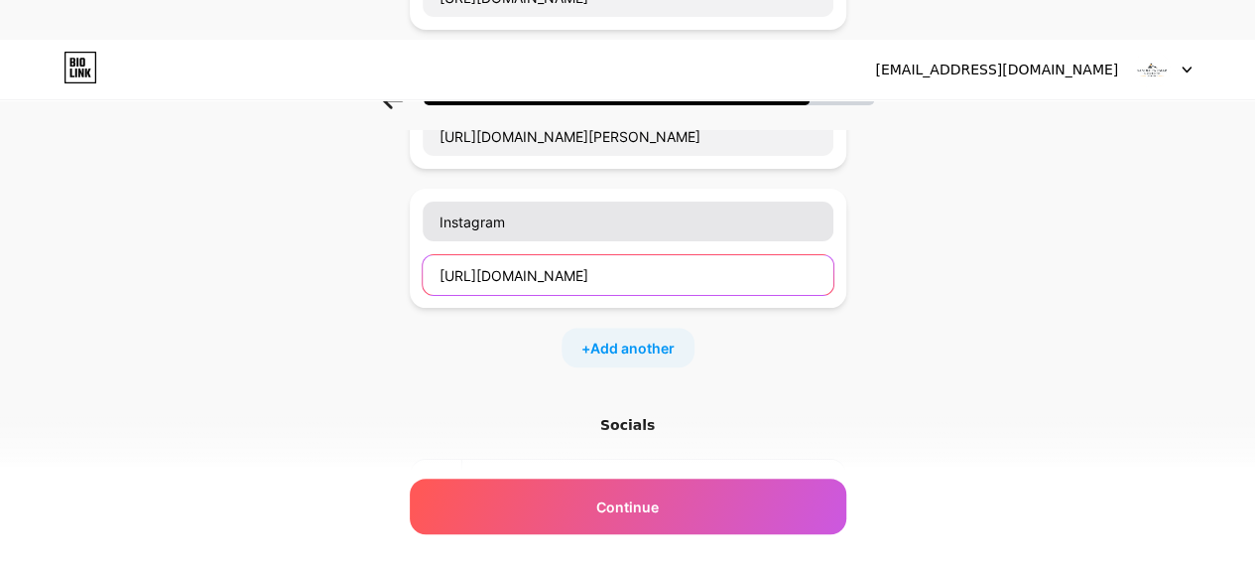
scroll to position [496, 0]
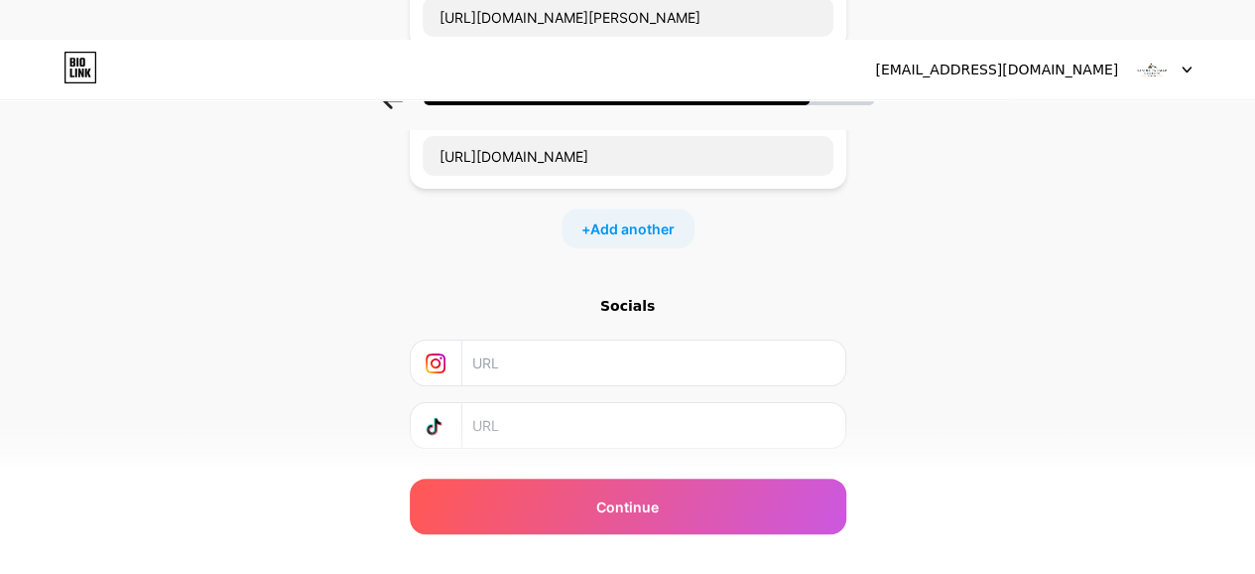
click at [518, 356] on input "text" at bounding box center [652, 362] width 360 height 45
click at [652, 159] on input "https://www.instagram.com/sandeep_kumar_law_office/" at bounding box center [628, 156] width 411 height 40
click at [652, 158] on input "https://www.instagram.com/sandeep_kumar_law_office/" at bounding box center [628, 156] width 411 height 40
paste input "https://www.instagram.com/sandeep_kumar_law_office/"
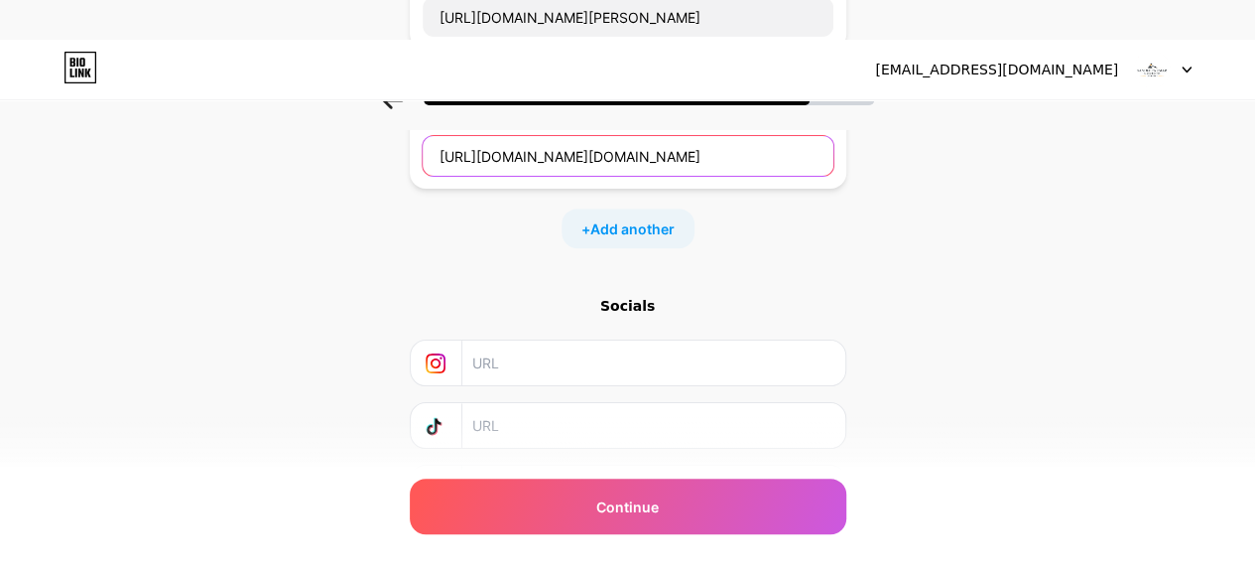
scroll to position [0, 356]
paste input "https://www.instagram.com/sandeep_kumar_law_office/"
type input "https://www.instagram.com/sandeep_kumar_law_office/https://www.instagram.com/sa…"
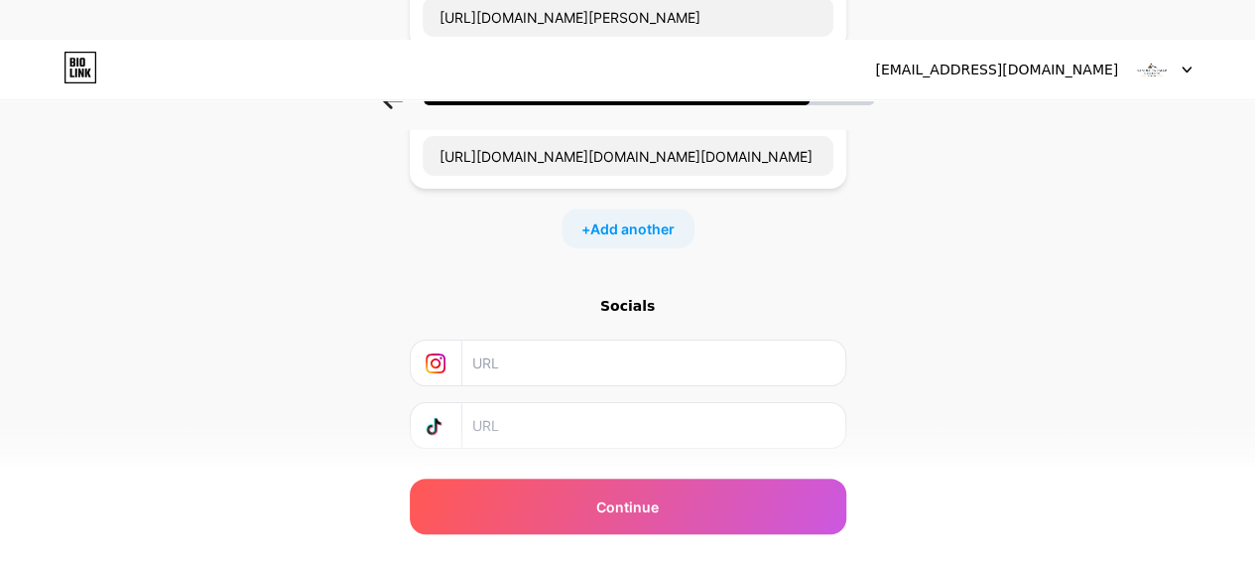
click at [552, 373] on input "text" at bounding box center [652, 362] width 360 height 45
click at [554, 361] on input "text" at bounding box center [652, 362] width 360 height 45
click at [581, 160] on input "https://www.instagram.com/sandeep_kumar_law_office/https://www.instagram.com/sa…" at bounding box center [628, 156] width 411 height 40
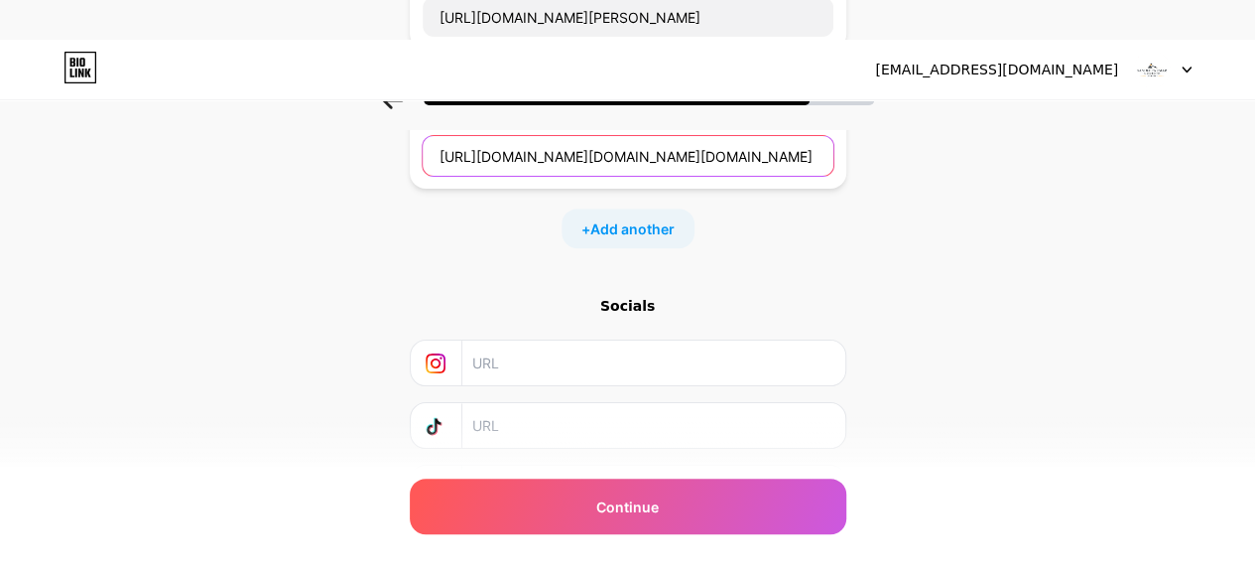
click at [581, 160] on input "https://www.instagram.com/sandeep_kumar_law_office/https://www.instagram.com/sa…" at bounding box center [628, 156] width 411 height 40
click at [563, 362] on input "text" at bounding box center [652, 362] width 360 height 45
paste input "https://www.instagram.com/sandeep_kumar_law_office/https://www.instagram.com/sa…"
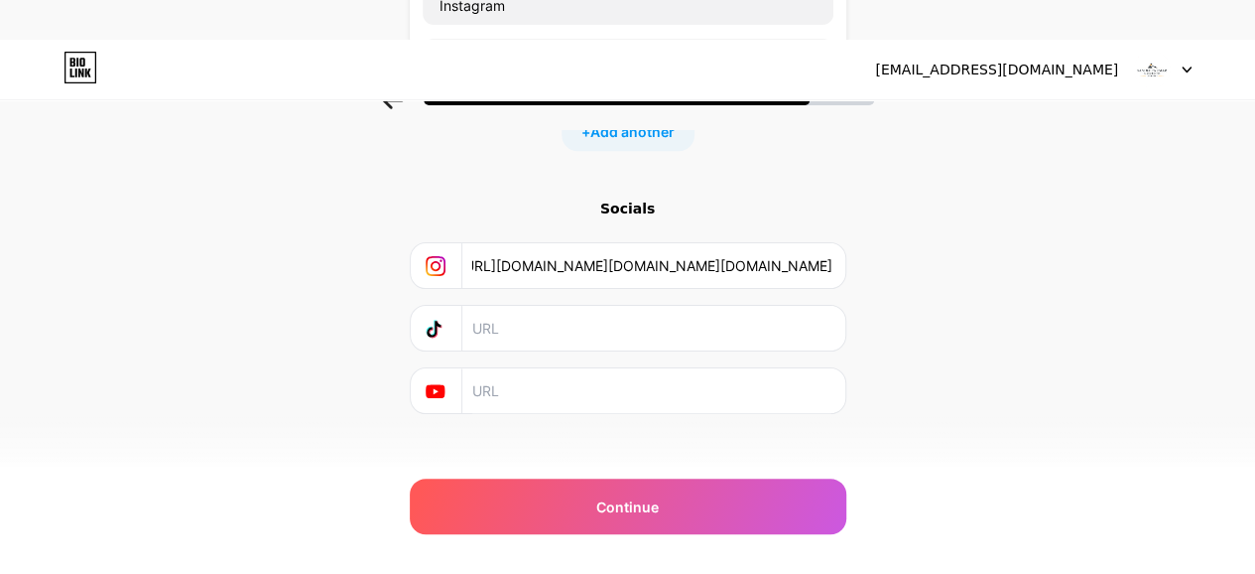
scroll to position [595, 0]
type input "https://www.instagram.com/sandeep_kumar_law_office/https://www.instagram.com/sa…"
click at [534, 319] on input "text" at bounding box center [652, 326] width 360 height 45
click at [499, 388] on input "text" at bounding box center [652, 388] width 360 height 45
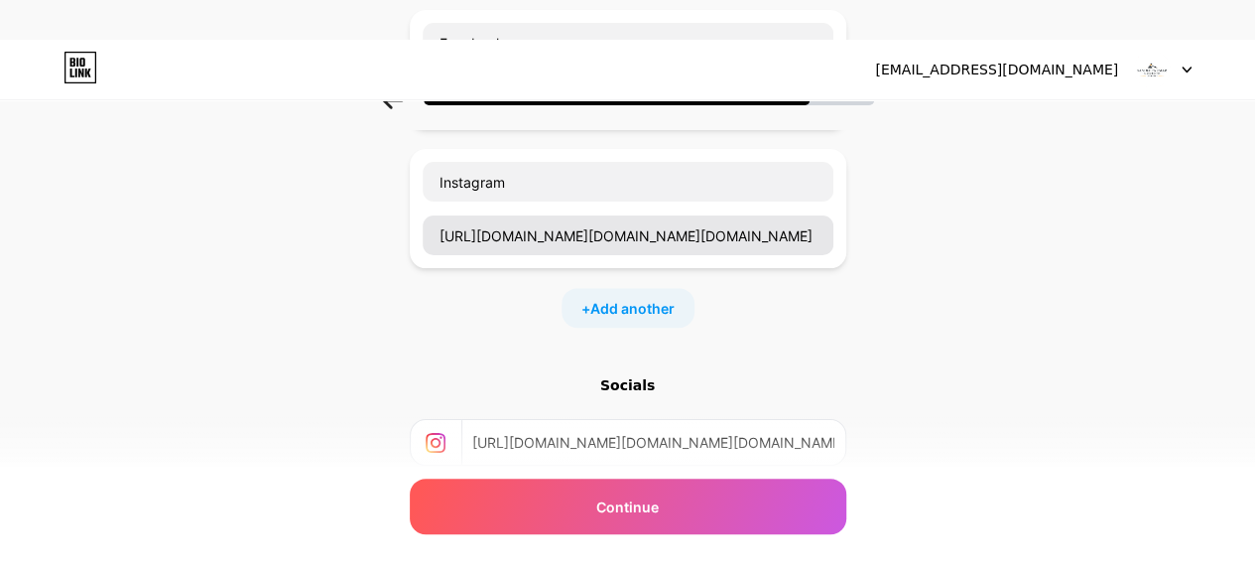
scroll to position [309, 0]
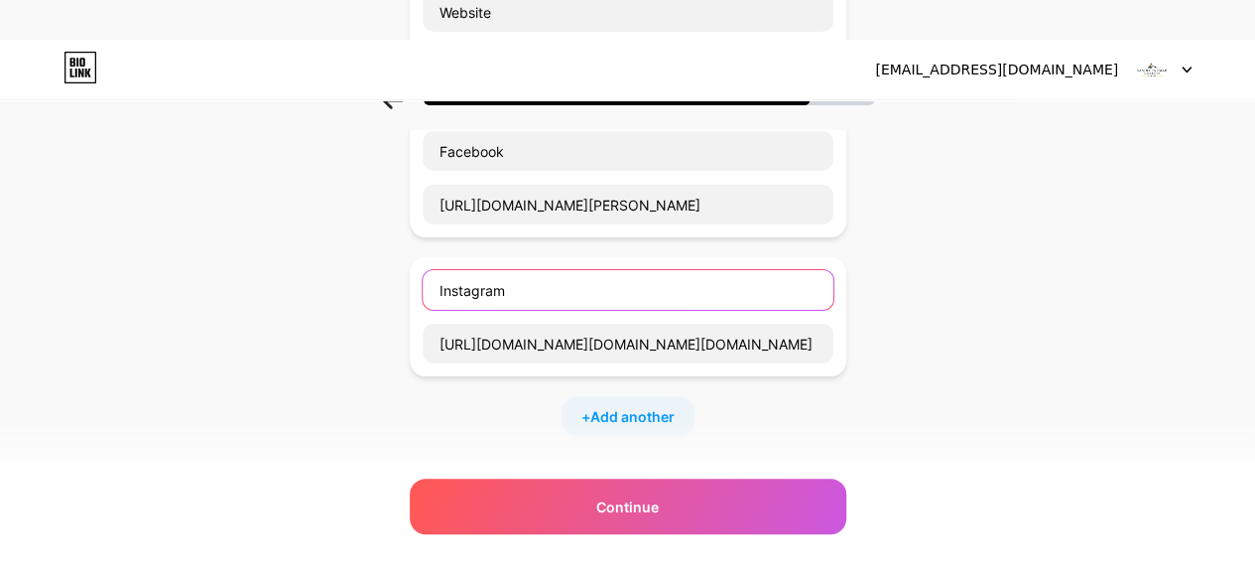
click at [561, 293] on input "Instagram" at bounding box center [628, 290] width 411 height 40
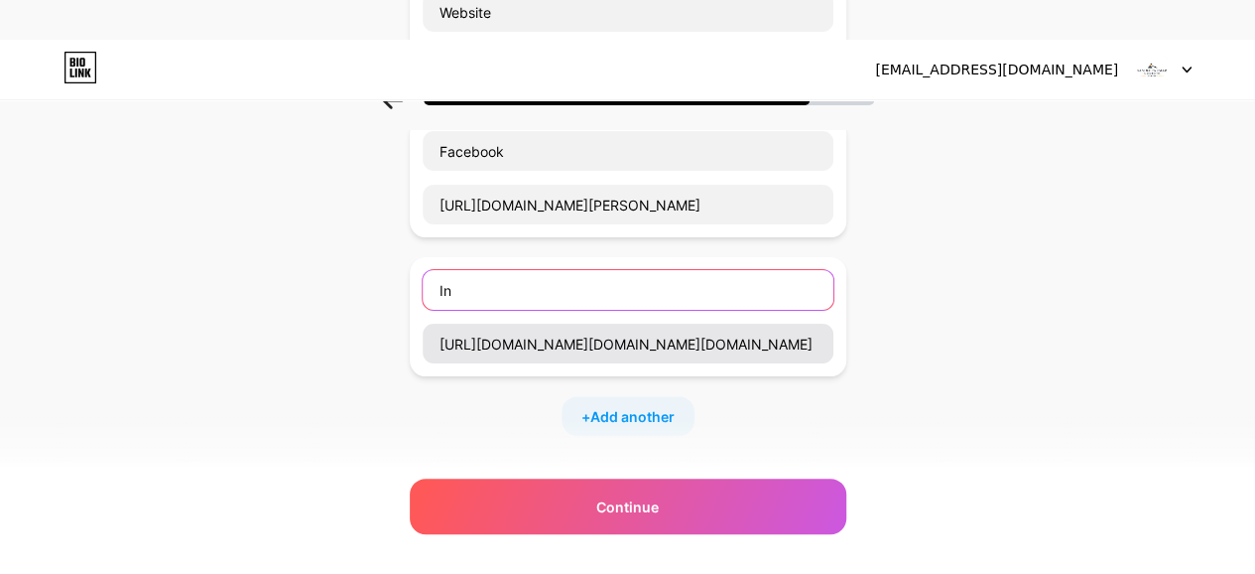
type input "I"
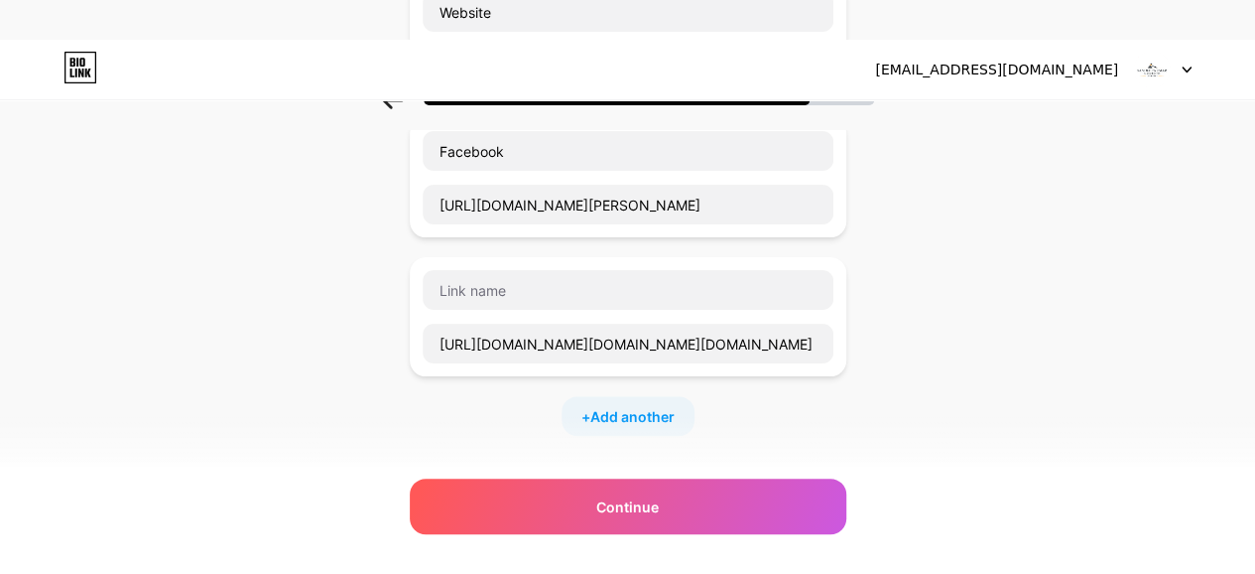
click at [724, 386] on div "Website https://sandeepkumarlawoffice.com/ Facebook https://www.facebook.com/pe…" at bounding box center [628, 207] width 437 height 457
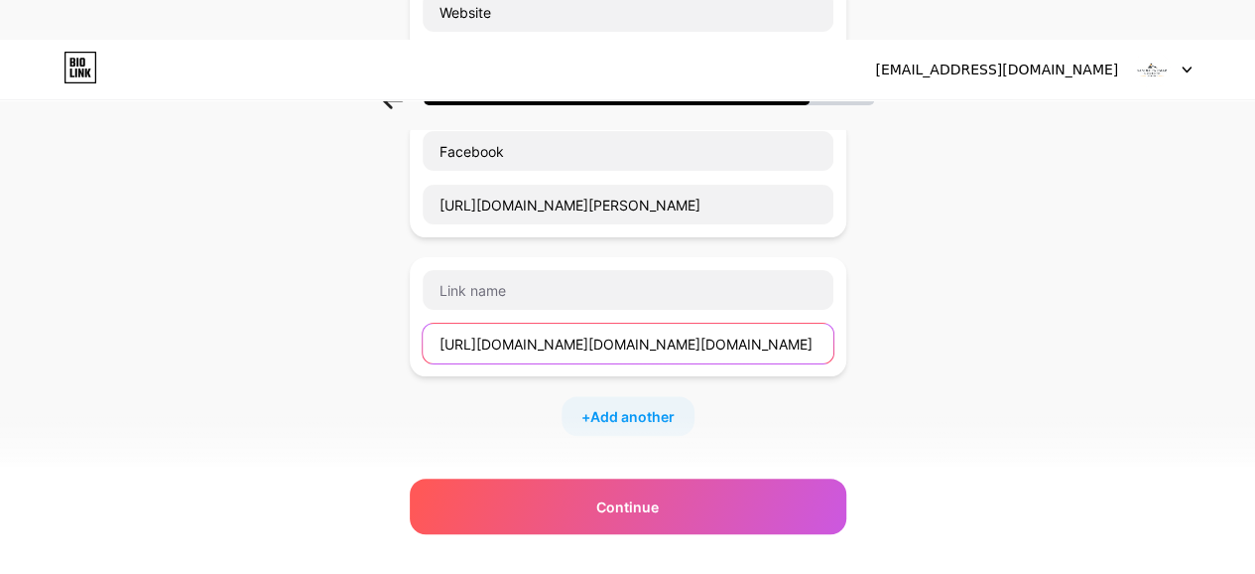
click at [794, 343] on input "https://www.instagram.com/sandeep_kumar_law_office/https://www.instagram.com/sa…" at bounding box center [628, 344] width 411 height 40
click at [795, 342] on input "https://www.instagram.com/sandeep_kumar_law_office/https://www.instagram.com/sa…" at bounding box center [628, 344] width 411 height 40
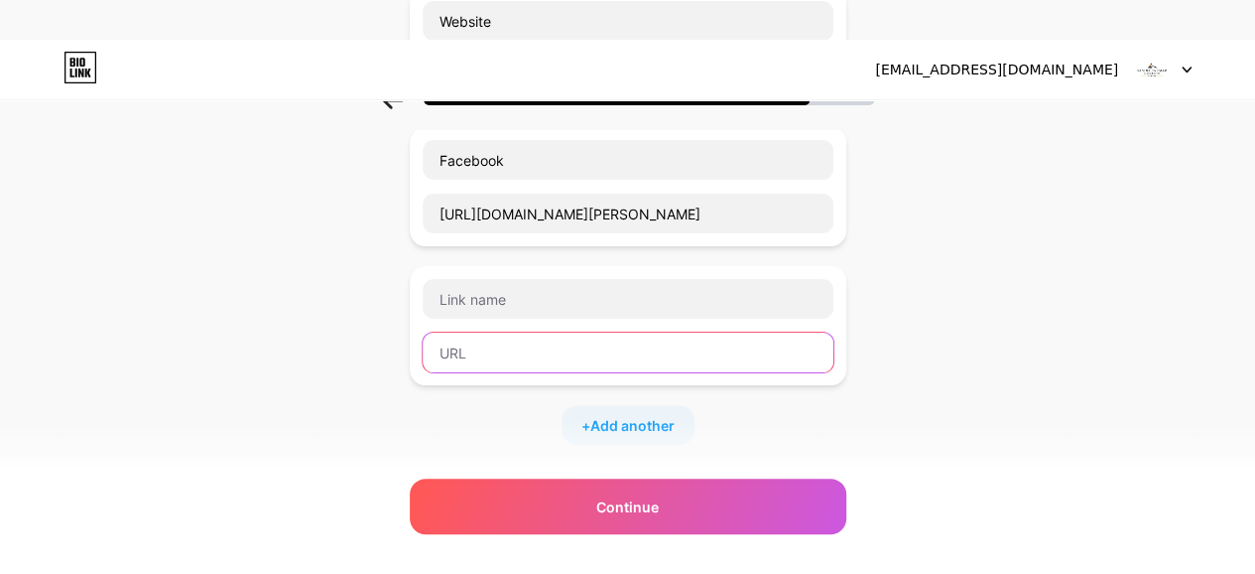
scroll to position [408, 0]
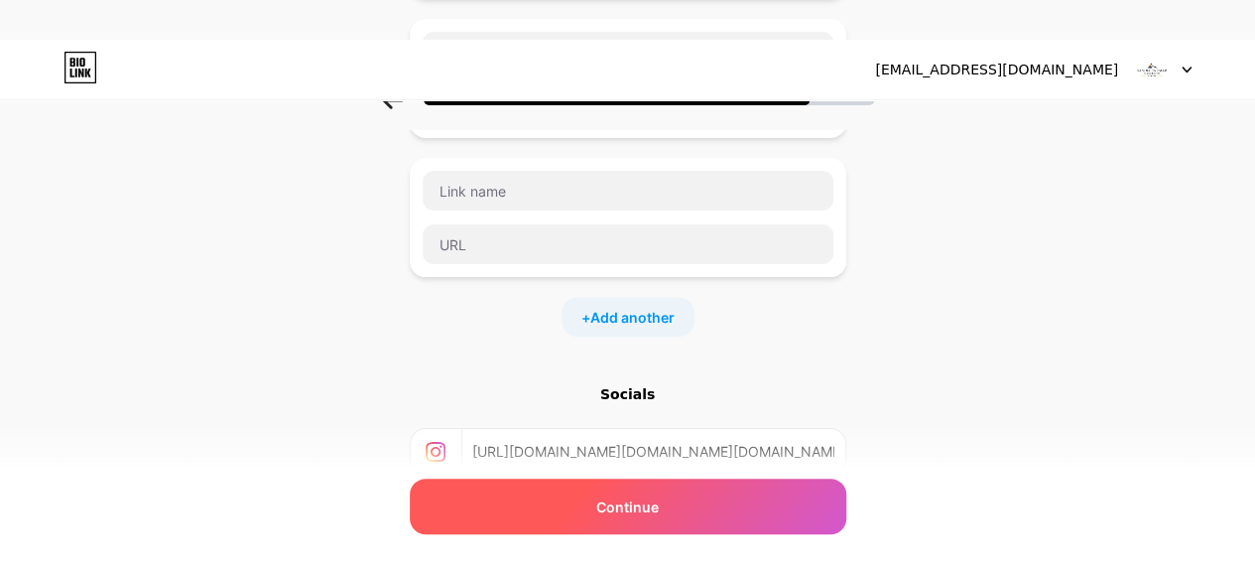
click at [629, 507] on span "Continue" at bounding box center [627, 506] width 63 height 21
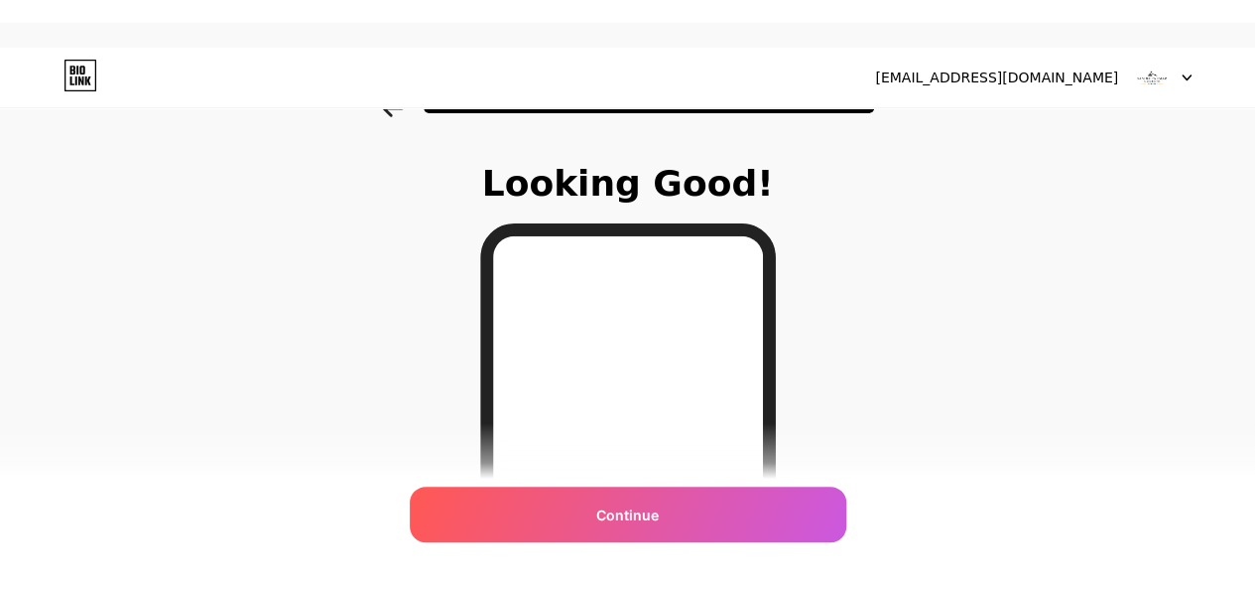
scroll to position [0, 0]
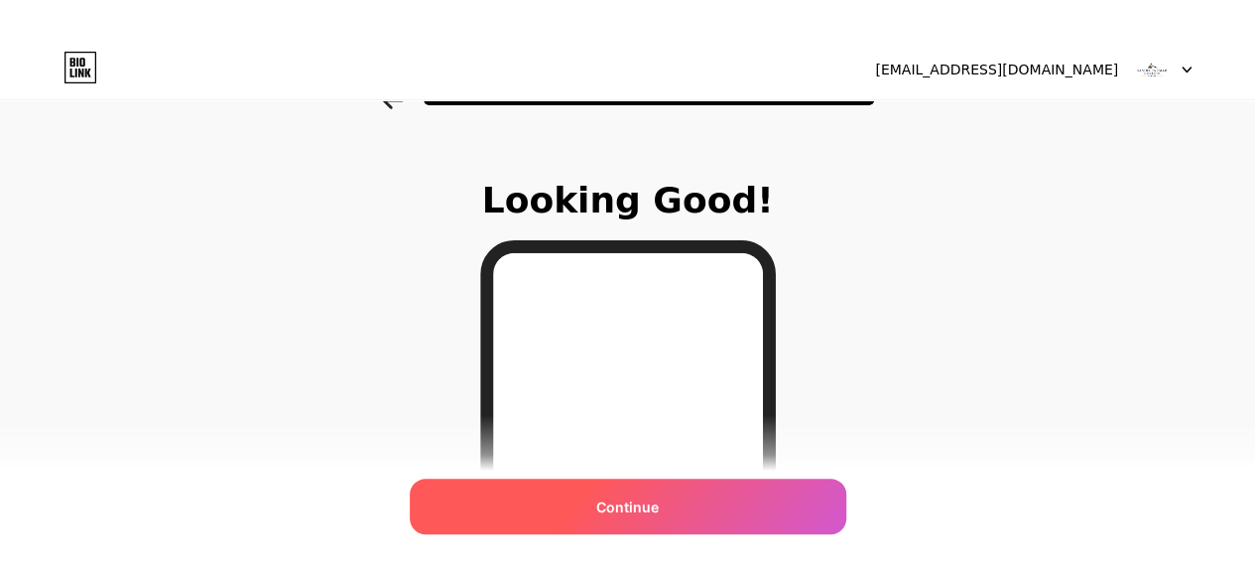
click at [677, 497] on div "Continue" at bounding box center [628, 506] width 437 height 56
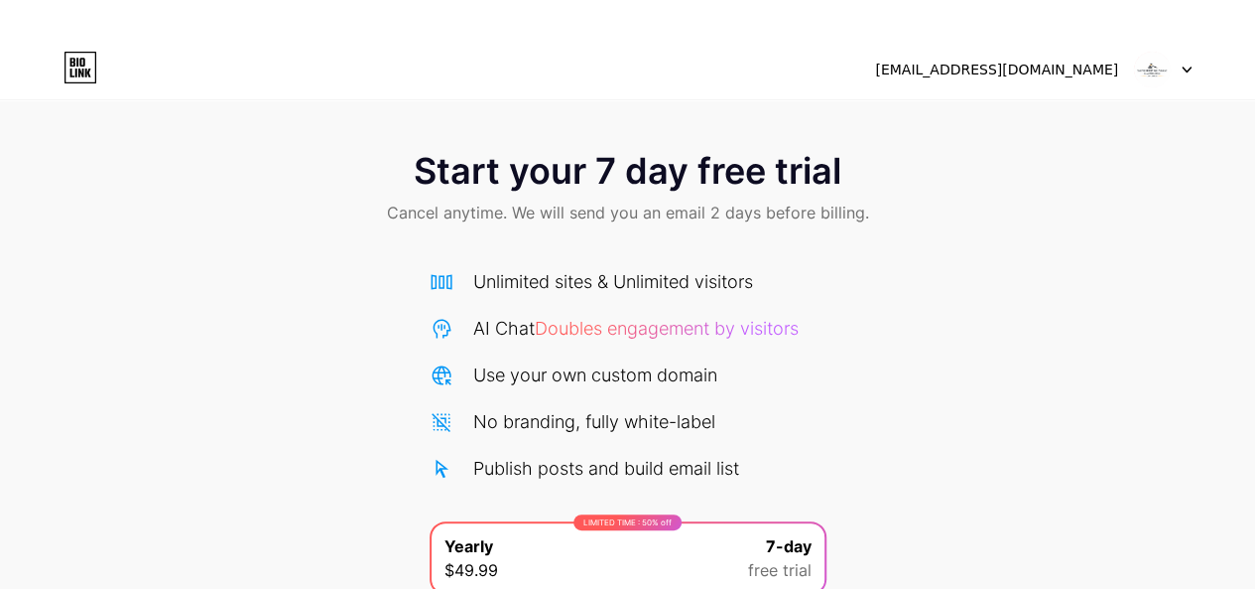
click at [1149, 70] on img at bounding box center [1152, 70] width 38 height 38
click at [1174, 66] on div at bounding box center [1163, 70] width 58 height 36
click at [1045, 78] on div "[EMAIL_ADDRESS][DOMAIN_NAME]" at bounding box center [996, 70] width 243 height 21
click at [1034, 71] on div "[EMAIL_ADDRESS][DOMAIN_NAME]" at bounding box center [996, 70] width 243 height 21
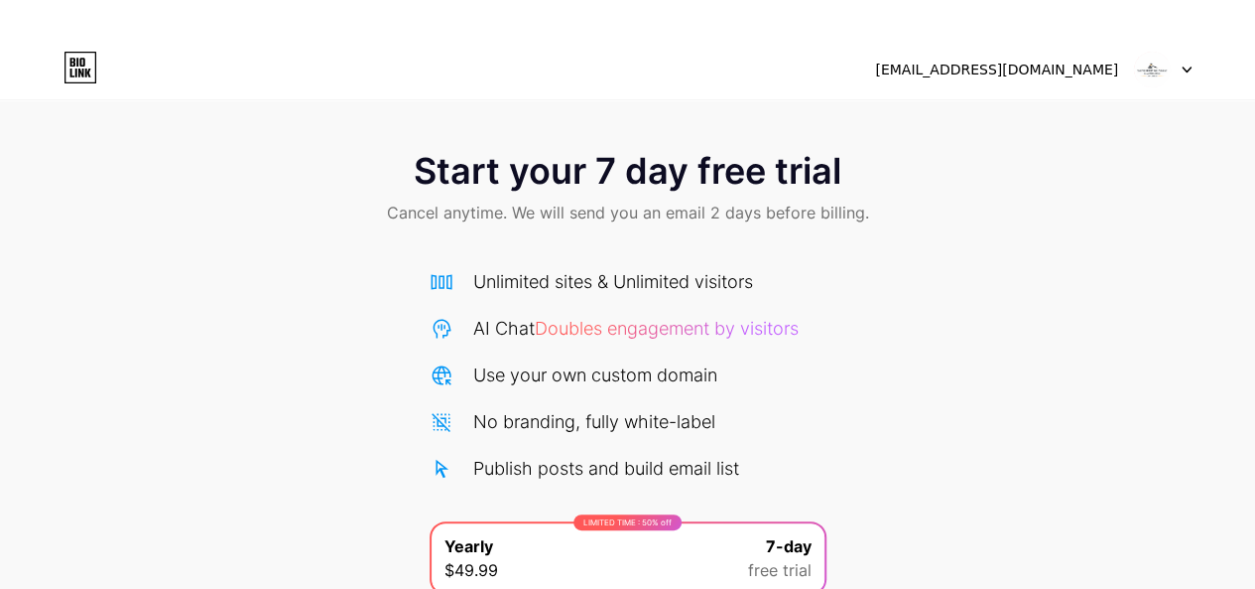
drag, startPoint x: 1174, startPoint y: 59, endPoint x: 1163, endPoint y: 65, distance: 12.4
click at [1165, 65] on div at bounding box center [1163, 70] width 58 height 36
click at [1162, 65] on img at bounding box center [1152, 70] width 38 height 38
click at [1158, 68] on img at bounding box center [1152, 70] width 38 height 38
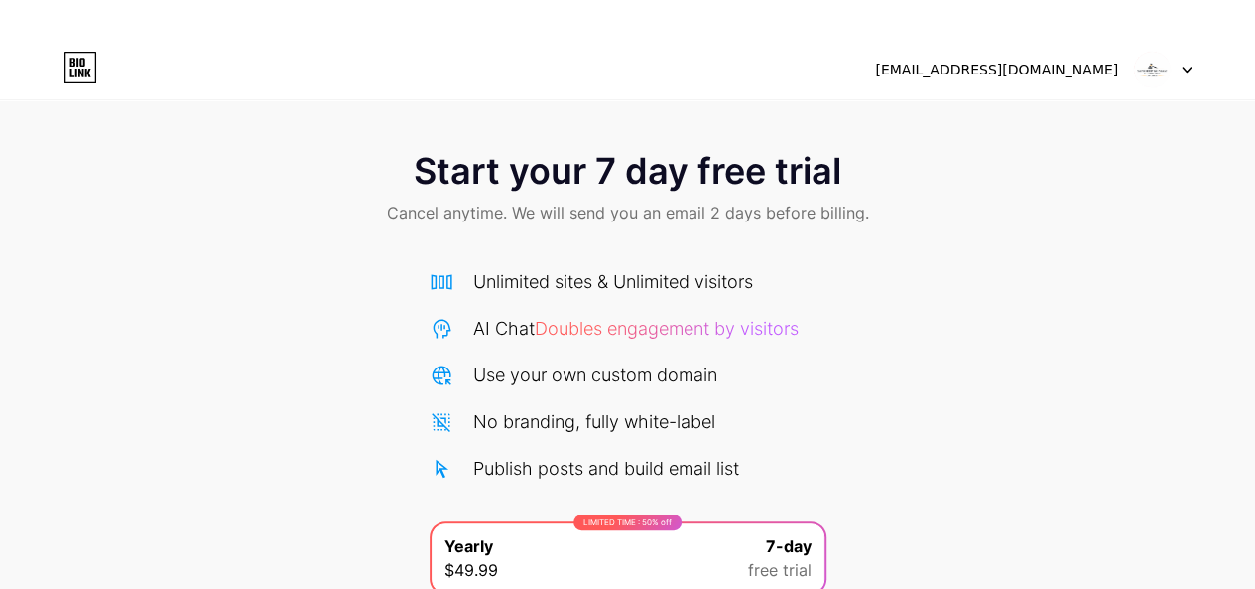
click at [1158, 68] on img at bounding box center [1152, 70] width 38 height 38
click at [1175, 71] on div at bounding box center [1163, 70] width 58 height 36
click at [1177, 71] on div at bounding box center [1163, 70] width 58 height 36
click at [1179, 69] on div at bounding box center [1163, 70] width 58 height 36
click at [998, 72] on div "[EMAIL_ADDRESS][DOMAIN_NAME]" at bounding box center [996, 70] width 243 height 21
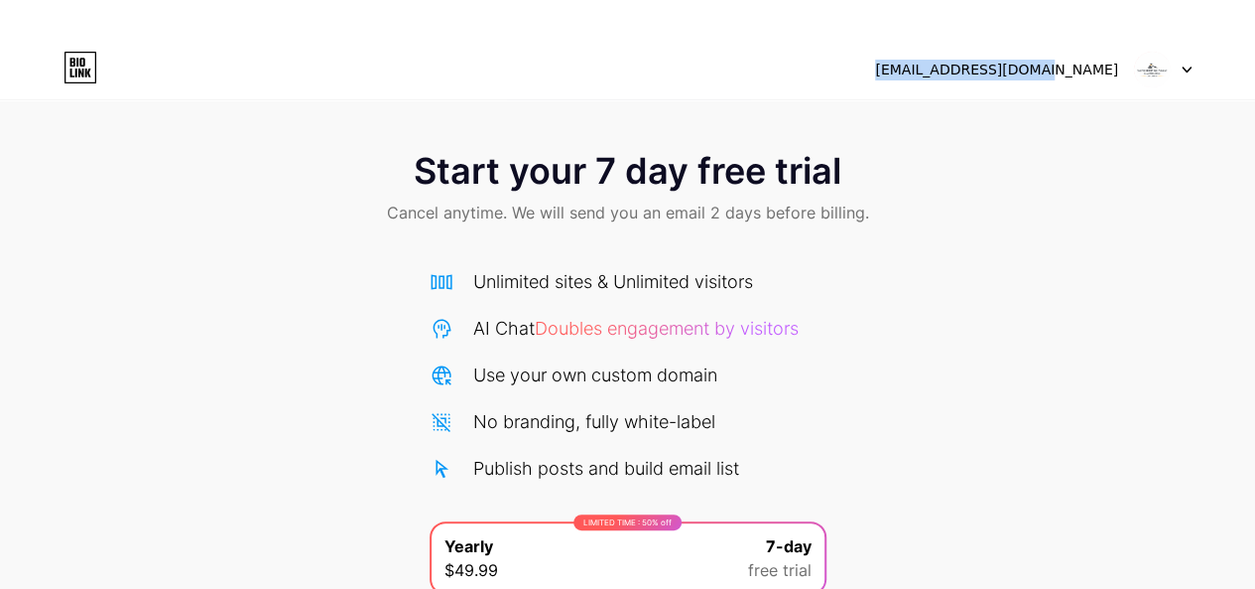
click at [998, 72] on div "[EMAIL_ADDRESS][DOMAIN_NAME]" at bounding box center [996, 70] width 243 height 21
click at [79, 60] on icon at bounding box center [81, 62] width 5 height 9
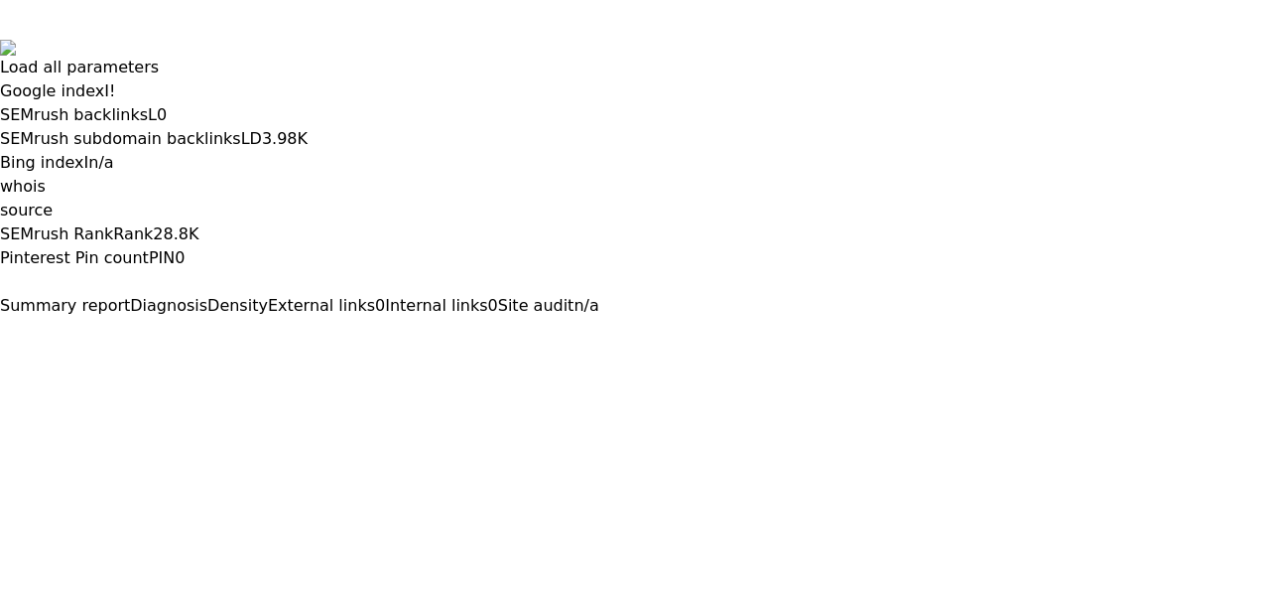
click at [79, 60] on html "Load all parameters Google index I ! SEMrush backlinks L 0 SEMrush subdomain ba…" at bounding box center [635, 151] width 1270 height 302
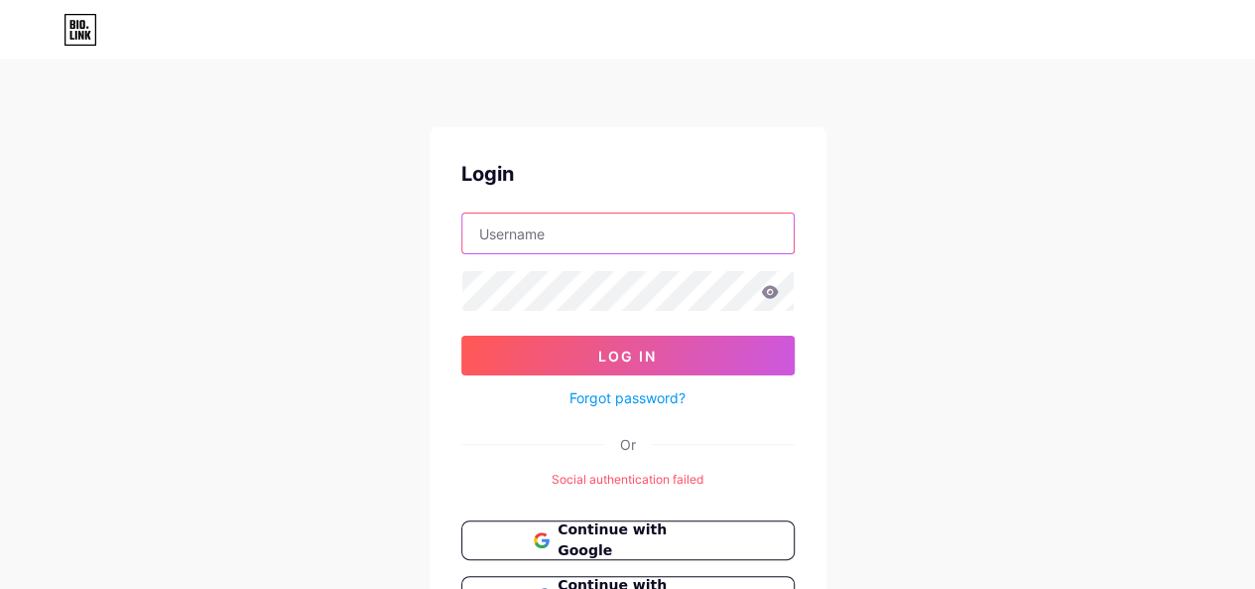
click at [550, 225] on input "text" at bounding box center [627, 233] width 331 height 40
type input "[EMAIL_ADDRESS][DOMAIN_NAME]"
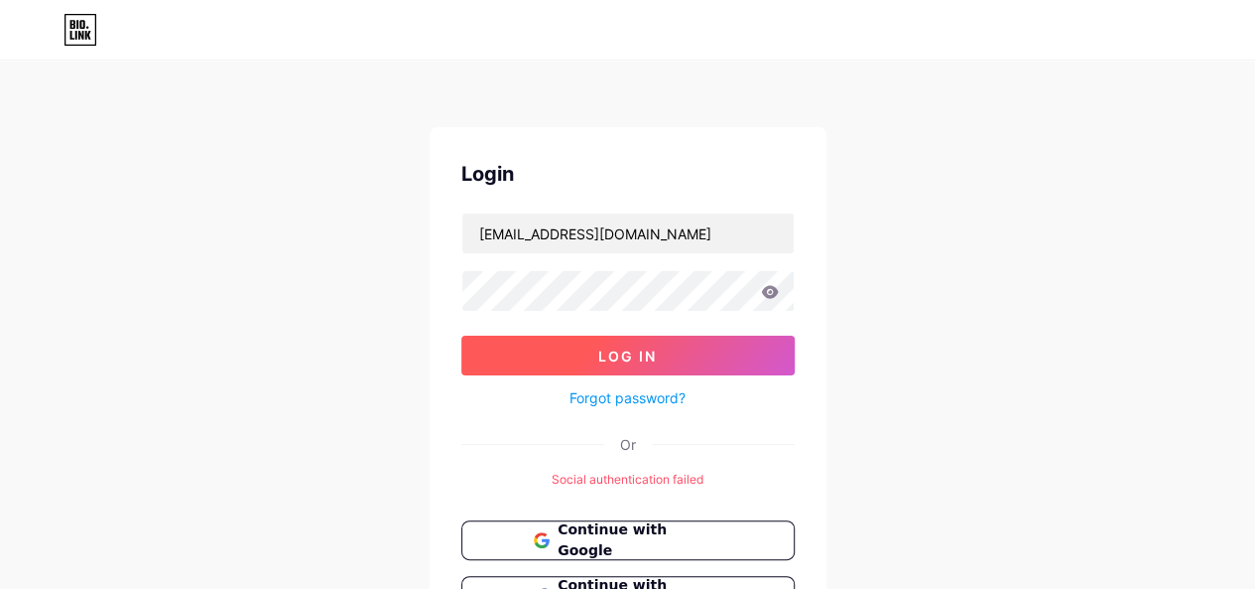
click at [632, 348] on span "Log In" at bounding box center [627, 355] width 59 height 17
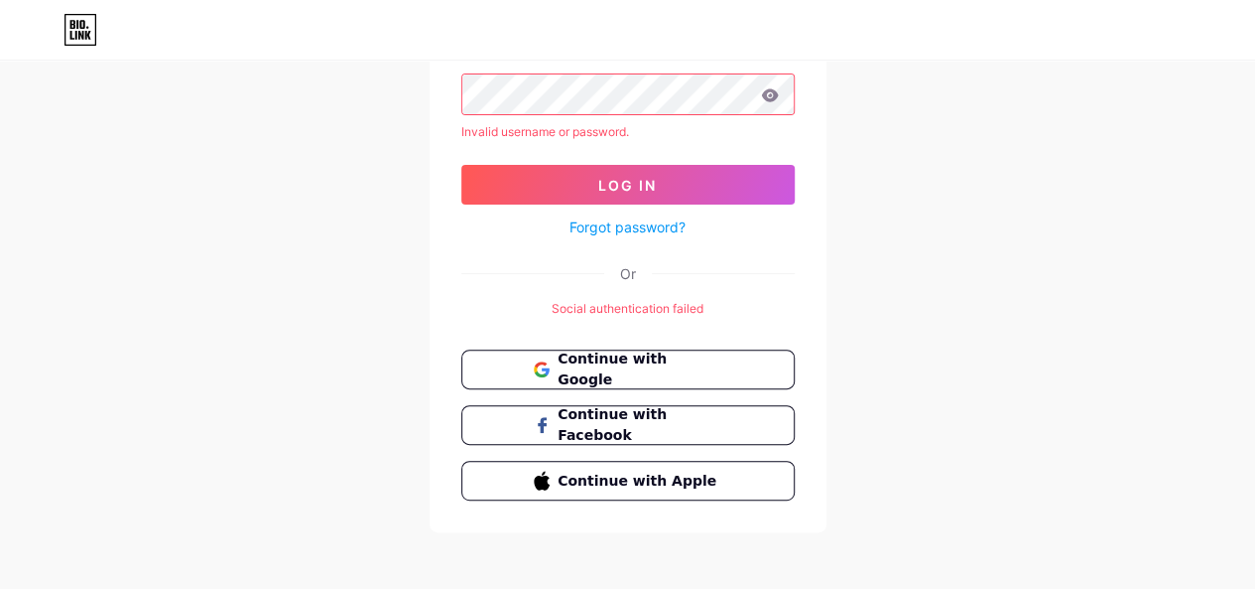
scroll to position [199, 0]
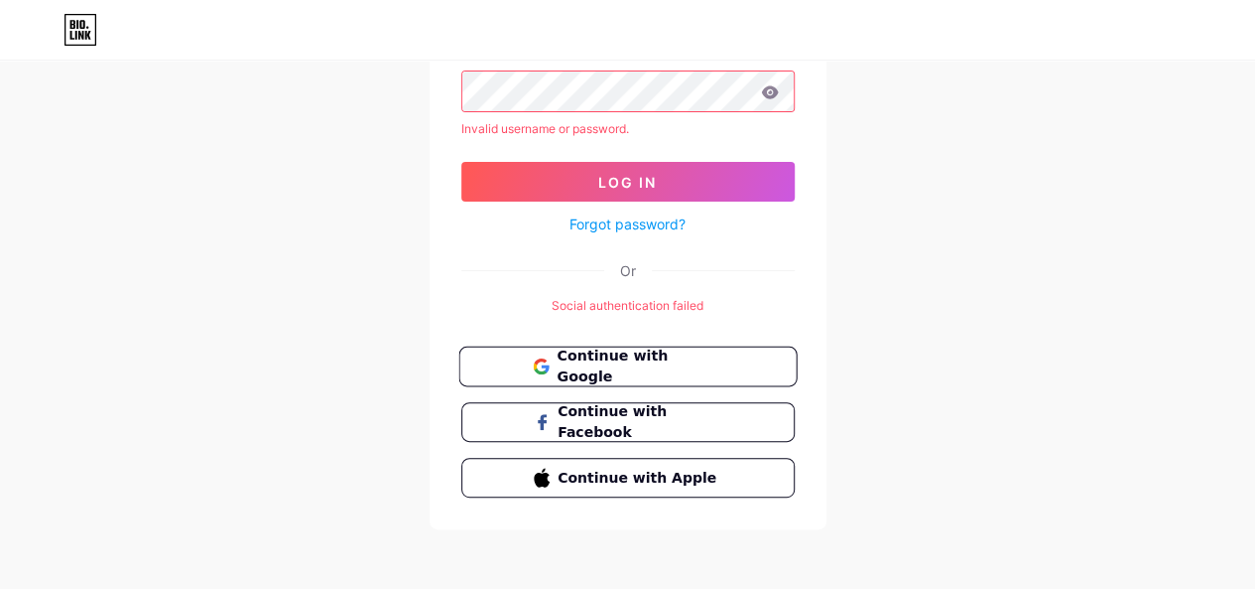
click at [645, 347] on button "Continue with Google" at bounding box center [628, 366] width 338 height 41
